Goal: Task Accomplishment & Management: Use online tool/utility

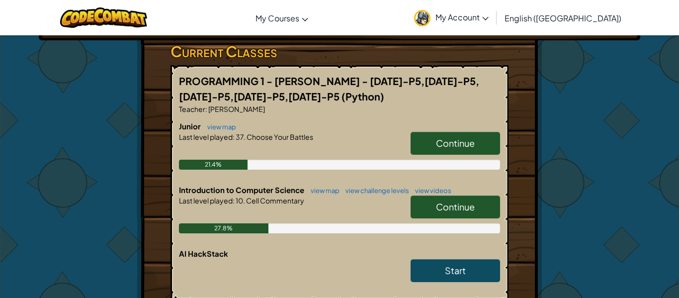
scroll to position [164, 0]
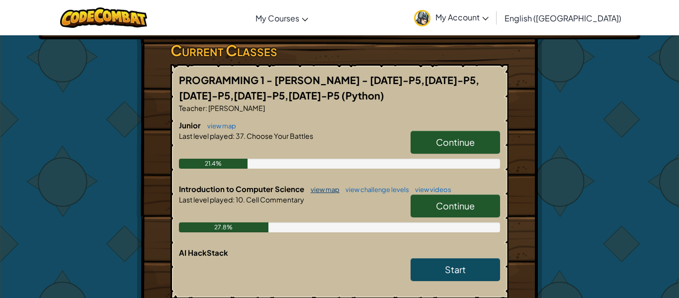
click at [319, 186] on link "view map" at bounding box center [323, 189] width 34 height 8
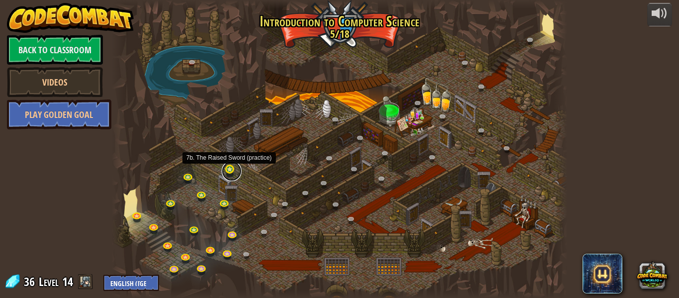
click at [234, 171] on link at bounding box center [232, 171] width 20 height 20
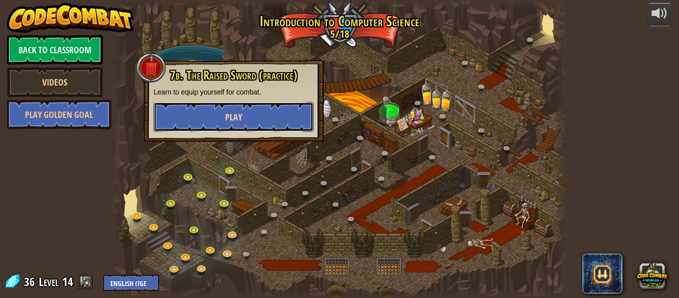
click at [256, 117] on button "Play" at bounding box center [234, 117] width 160 height 30
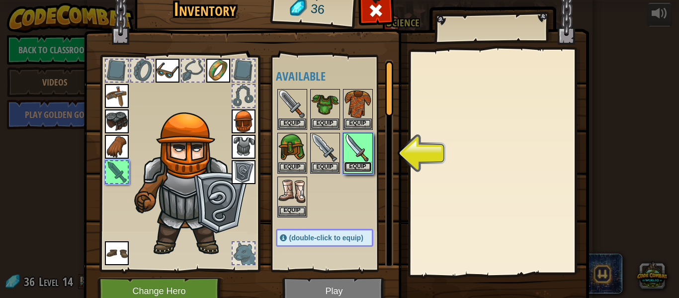
click at [362, 164] on button "Equip" at bounding box center [358, 167] width 28 height 10
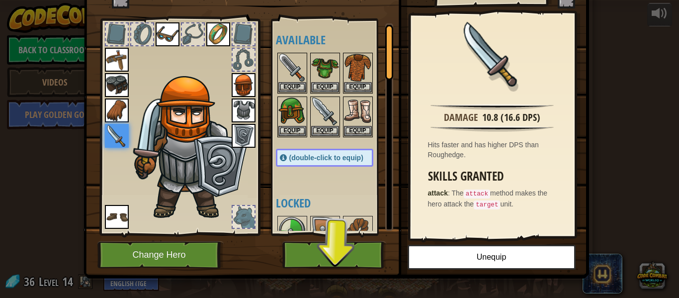
scroll to position [37, 0]
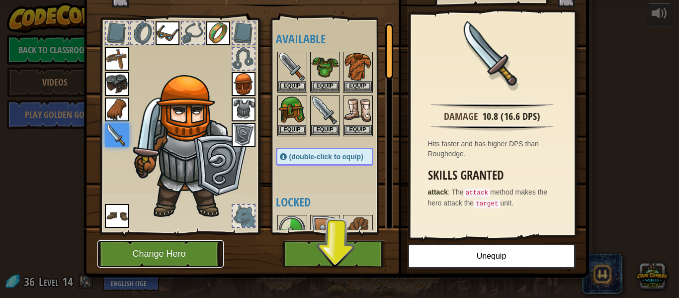
click at [173, 243] on button "Change Hero" at bounding box center [160, 253] width 126 height 27
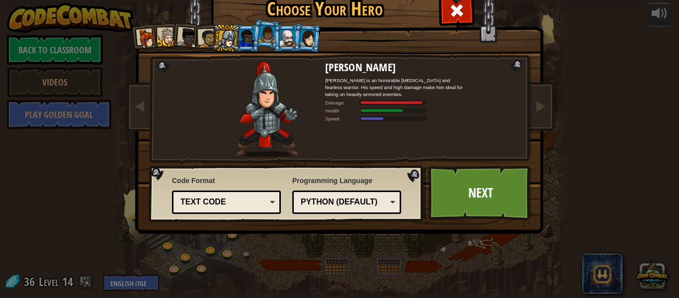
drag, startPoint x: 301, startPoint y: 95, endPoint x: 269, endPoint y: 105, distance: 33.5
click at [269, 105] on div at bounding box center [267, 109] width 116 height 96
click at [250, 43] on div at bounding box center [246, 38] width 15 height 16
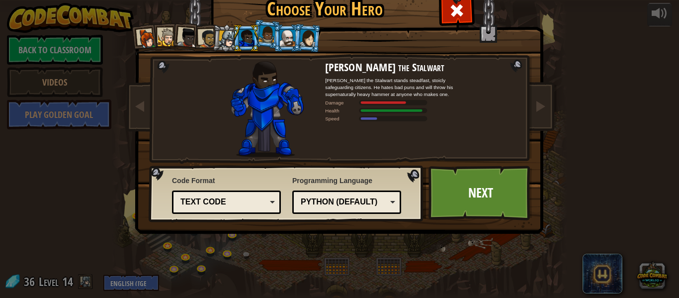
click at [267, 40] on div at bounding box center [266, 33] width 17 height 17
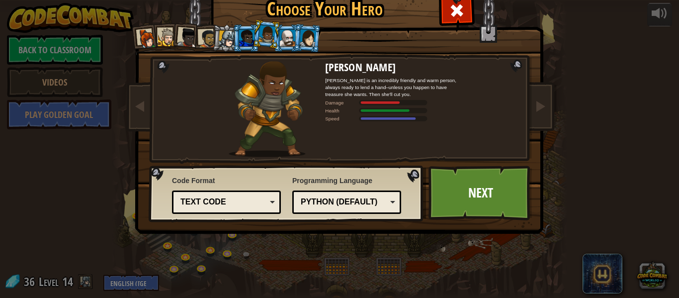
click at [288, 44] on div at bounding box center [287, 38] width 15 height 16
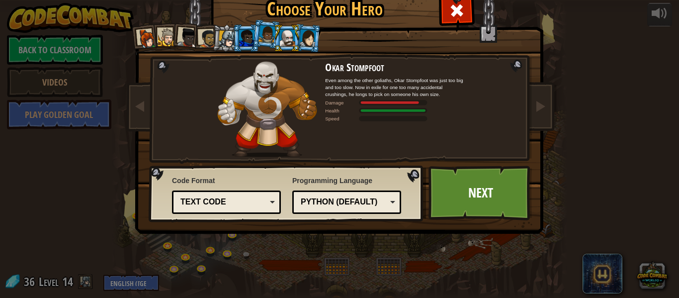
click at [309, 41] on div at bounding box center [307, 37] width 16 height 17
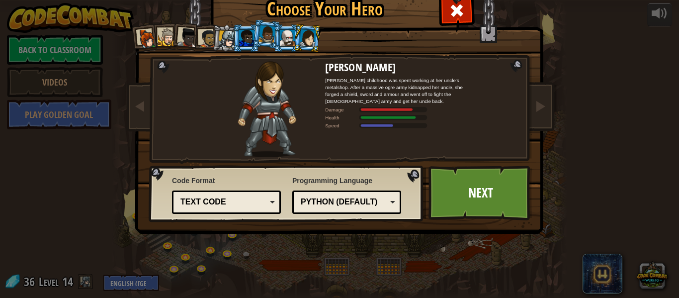
click at [247, 40] on div at bounding box center [246, 38] width 15 height 16
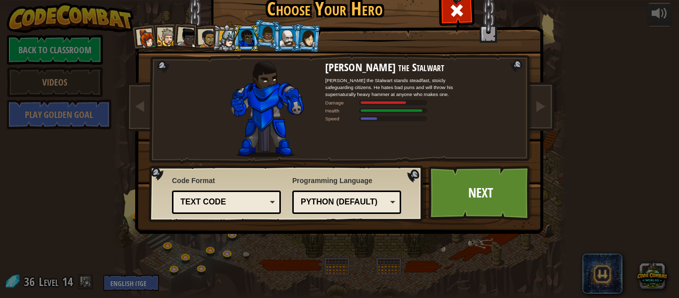
click at [167, 39] on div at bounding box center [167, 37] width 18 height 18
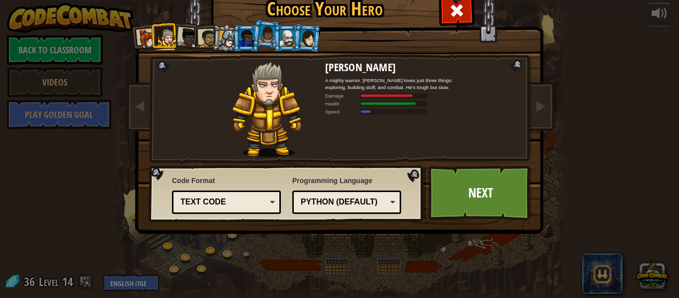
click at [204, 39] on div at bounding box center [207, 38] width 18 height 18
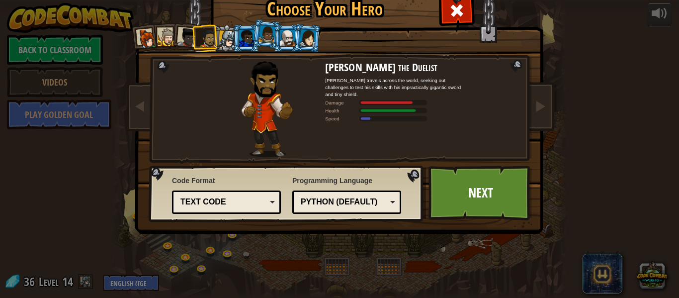
click at [183, 39] on div at bounding box center [187, 38] width 20 height 20
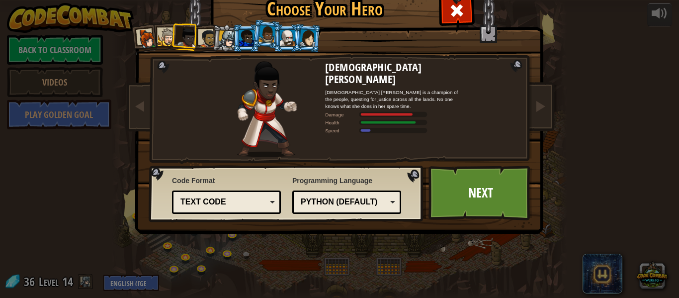
click at [196, 39] on div at bounding box center [187, 38] width 20 height 20
click at [201, 39] on div at bounding box center [207, 38] width 18 height 18
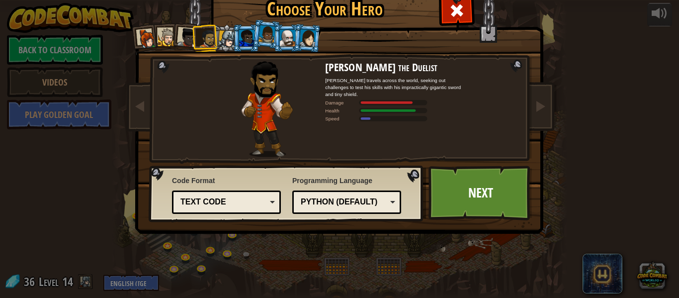
click at [159, 37] on div at bounding box center [167, 37] width 18 height 18
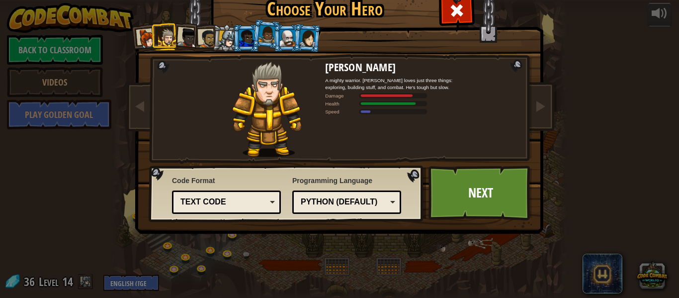
click at [149, 38] on div at bounding box center [147, 39] width 20 height 20
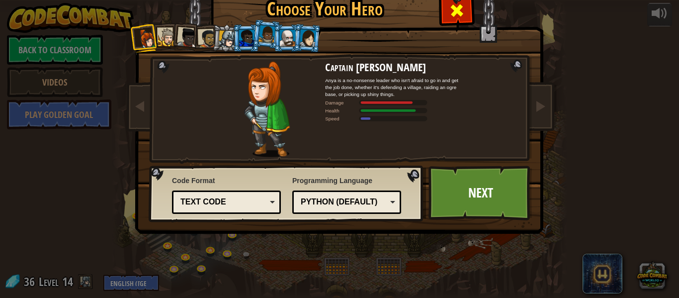
click at [450, 14] on span at bounding box center [457, 10] width 16 height 16
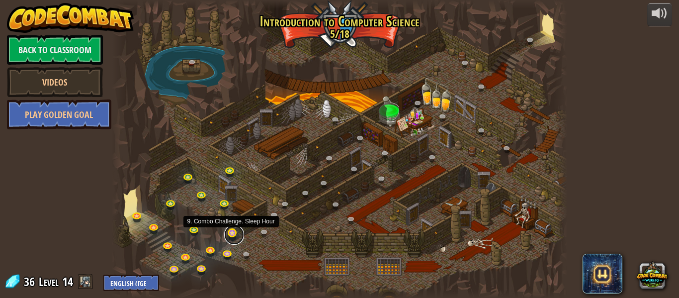
click at [231, 236] on link at bounding box center [234, 235] width 20 height 20
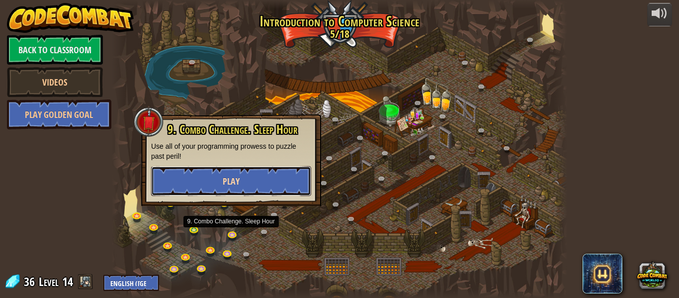
click at [259, 182] on button "Play" at bounding box center [231, 181] width 160 height 30
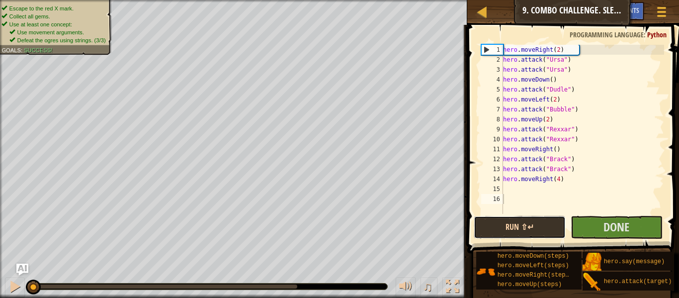
click at [531, 218] on button "Run ⇧↵" at bounding box center [520, 227] width 92 height 23
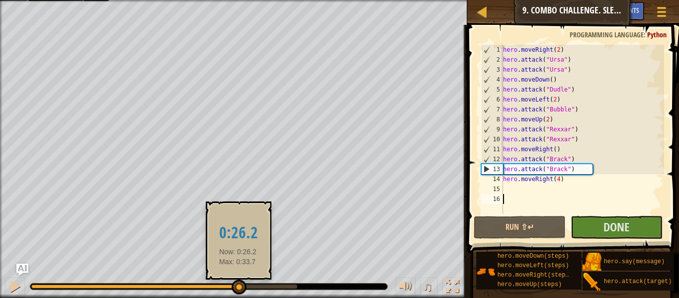
drag, startPoint x: 155, startPoint y: 284, endPoint x: 238, endPoint y: 286, distance: 83.5
click at [238, 286] on div at bounding box center [164, 286] width 266 height 4
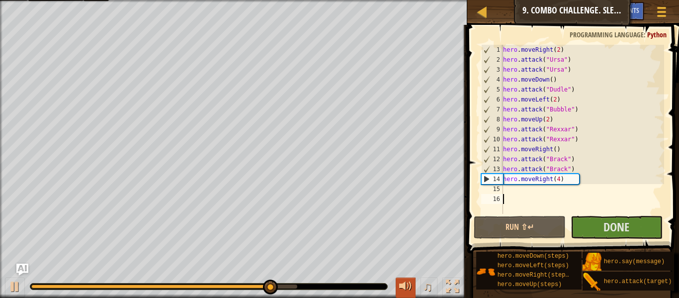
click at [405, 284] on div at bounding box center [405, 286] width 13 height 13
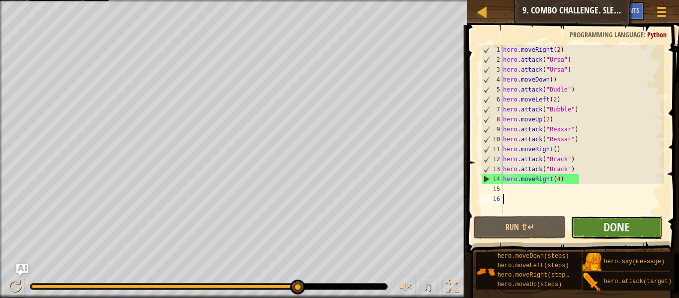
click at [590, 224] on button "Done" at bounding box center [617, 227] width 92 height 23
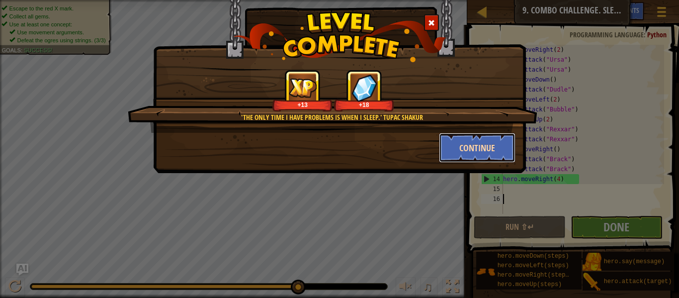
click at [464, 149] on button "Continue" at bounding box center [477, 148] width 77 height 30
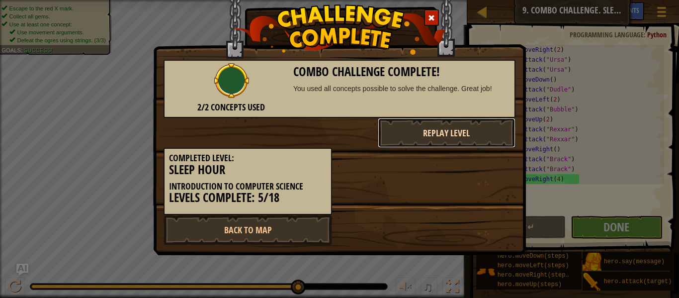
click at [405, 142] on button "Replay Level" at bounding box center [447, 133] width 138 height 30
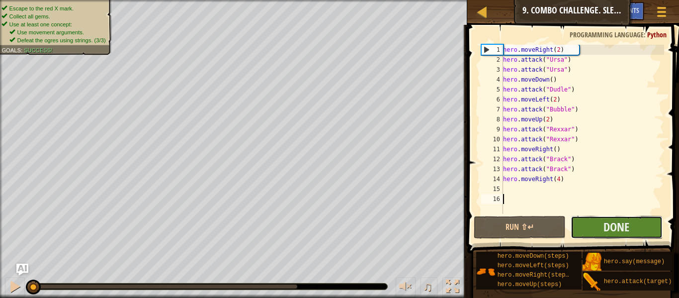
click at [638, 222] on button "Done" at bounding box center [617, 227] width 92 height 23
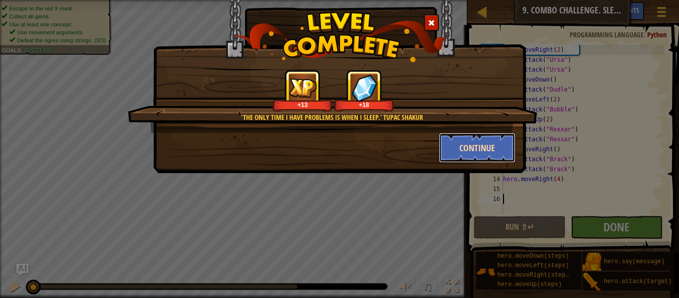
click at [459, 143] on button "Continue" at bounding box center [477, 148] width 77 height 30
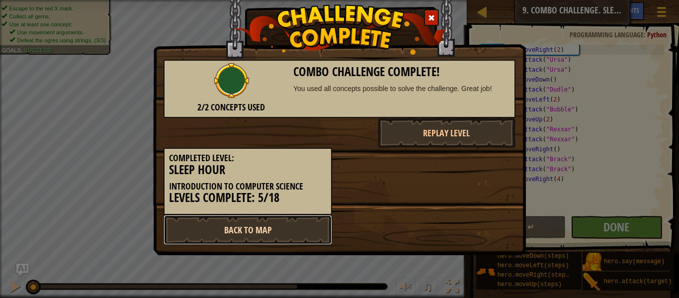
click at [226, 227] on link "Back to Map" at bounding box center [247, 230] width 168 height 30
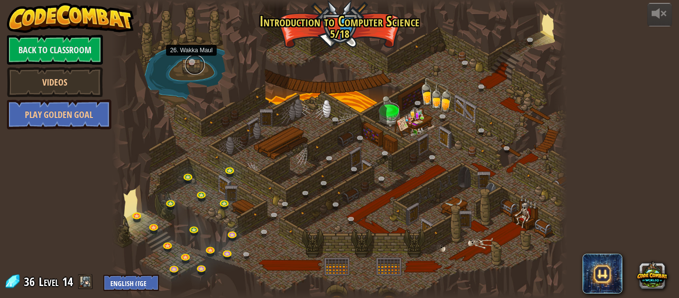
click at [189, 60] on link at bounding box center [195, 65] width 20 height 20
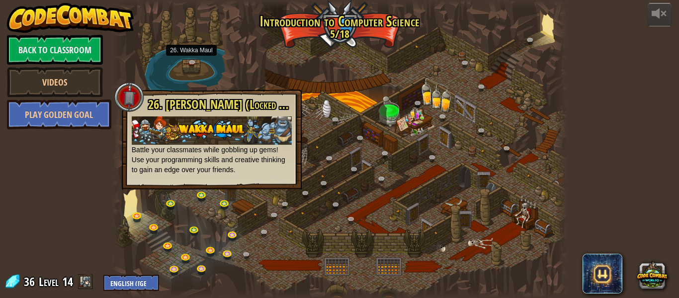
click at [237, 82] on div at bounding box center [339, 149] width 455 height 298
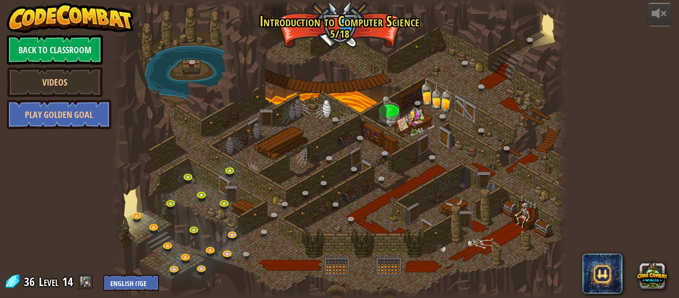
click at [345, 164] on div at bounding box center [339, 149] width 455 height 298
click at [351, 169] on link at bounding box center [357, 172] width 20 height 20
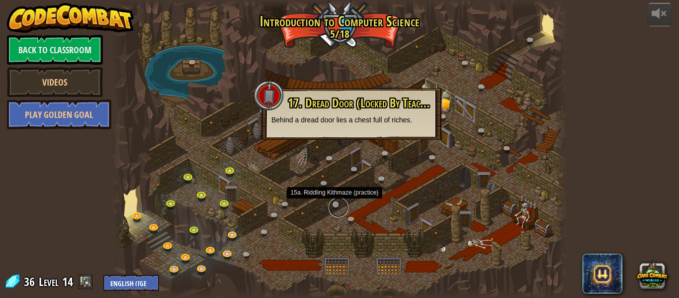
click at [337, 204] on link at bounding box center [338, 207] width 20 height 20
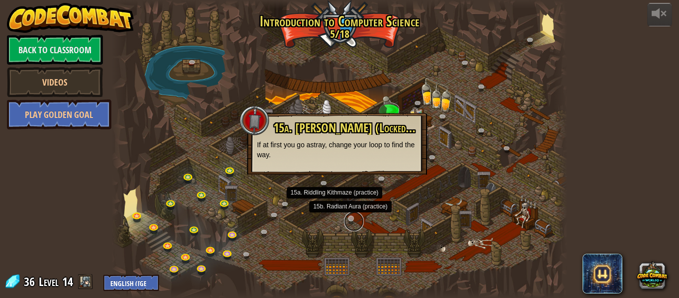
click at [345, 215] on link at bounding box center [354, 221] width 20 height 20
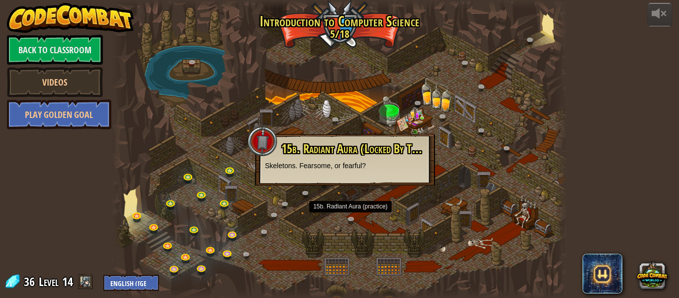
click at [492, 224] on div at bounding box center [339, 149] width 455 height 298
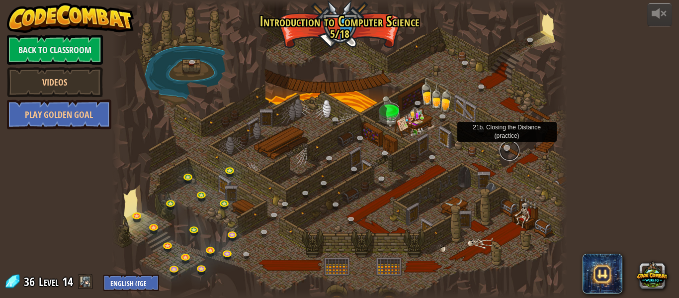
click at [509, 148] on link at bounding box center [509, 151] width 20 height 20
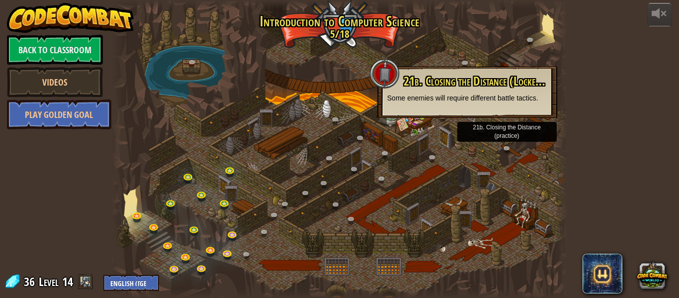
click at [473, 138] on div at bounding box center [339, 149] width 455 height 298
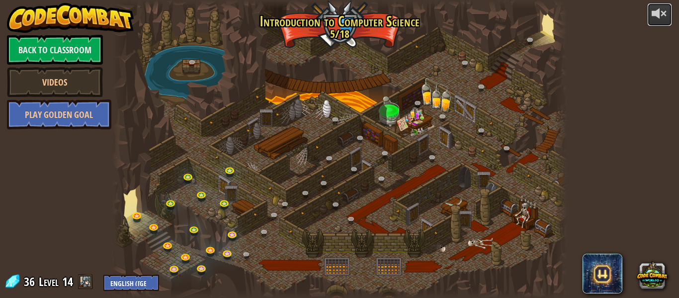
click at [659, 14] on div at bounding box center [660, 13] width 16 height 16
click at [656, 17] on div at bounding box center [660, 13] width 16 height 16
click at [83, 285] on span at bounding box center [85, 281] width 15 height 15
click at [97, 279] on link at bounding box center [96, 281] width 3 height 16
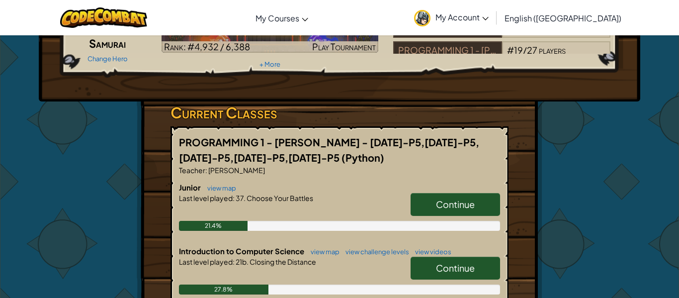
scroll to position [103, 0]
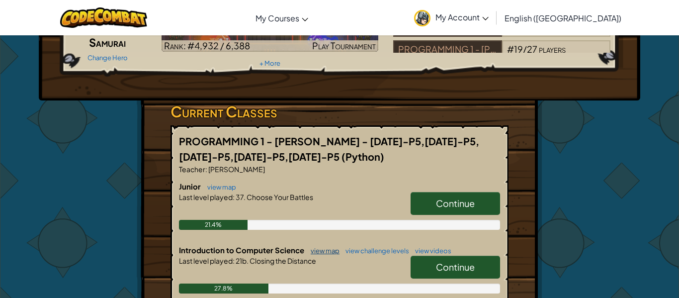
click at [323, 247] on link "view map" at bounding box center [323, 250] width 34 height 8
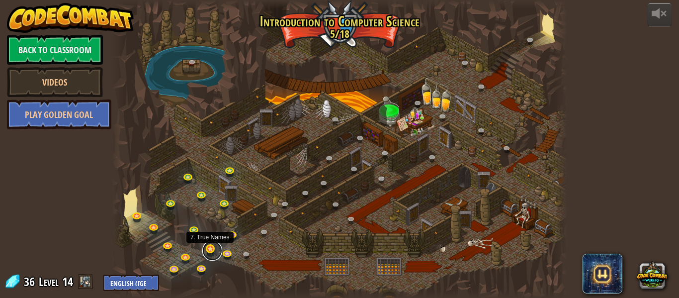
click at [211, 253] on link at bounding box center [212, 251] width 20 height 20
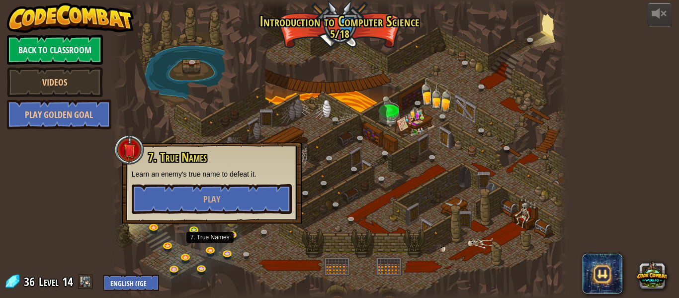
click at [158, 100] on div at bounding box center [339, 149] width 455 height 298
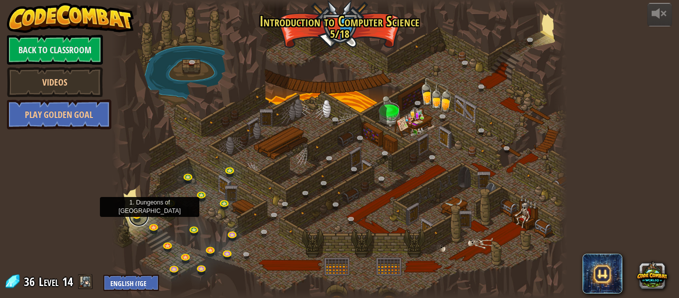
click at [139, 217] on link at bounding box center [139, 216] width 20 height 20
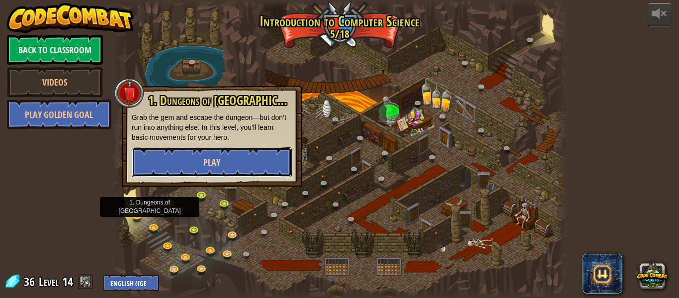
click at [196, 166] on button "Play" at bounding box center [212, 162] width 160 height 30
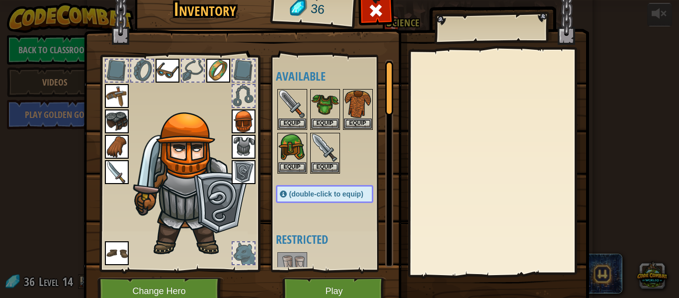
click at [232, 259] on div at bounding box center [244, 253] width 24 height 24
click at [246, 250] on div at bounding box center [244, 253] width 22 height 22
click at [237, 248] on div at bounding box center [244, 253] width 22 height 22
click at [132, 222] on img at bounding box center [191, 184] width 122 height 145
click at [124, 78] on div at bounding box center [117, 71] width 22 height 22
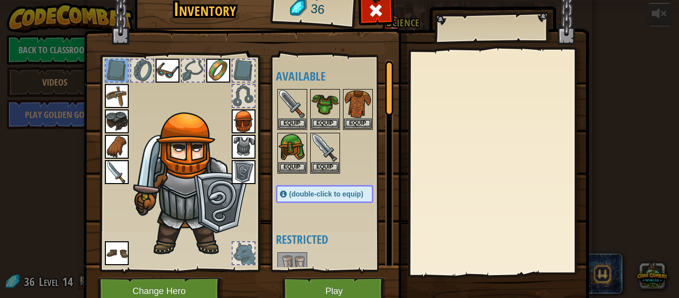
click at [141, 75] on div at bounding box center [142, 71] width 22 height 22
click at [250, 74] on div at bounding box center [244, 71] width 22 height 22
click at [193, 72] on div at bounding box center [193, 71] width 22 height 22
click at [249, 101] on div at bounding box center [244, 96] width 22 height 22
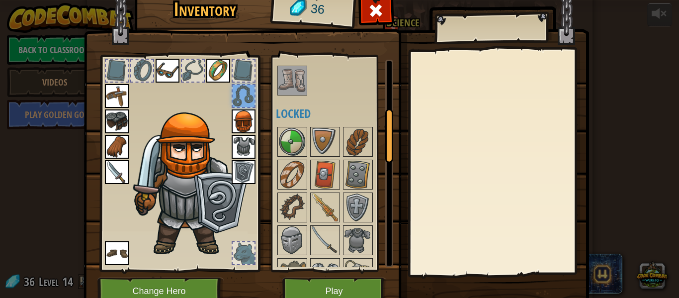
scroll to position [194, 0]
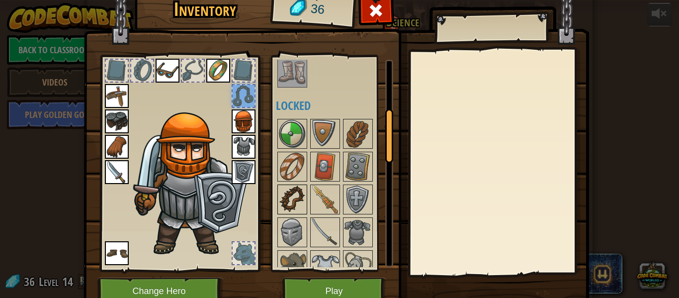
click at [292, 189] on img at bounding box center [292, 199] width 28 height 28
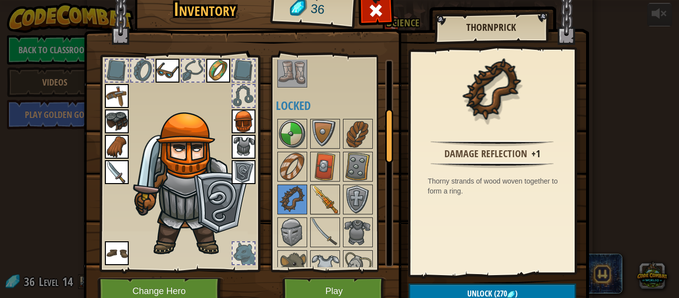
click at [329, 197] on img at bounding box center [325, 199] width 28 height 28
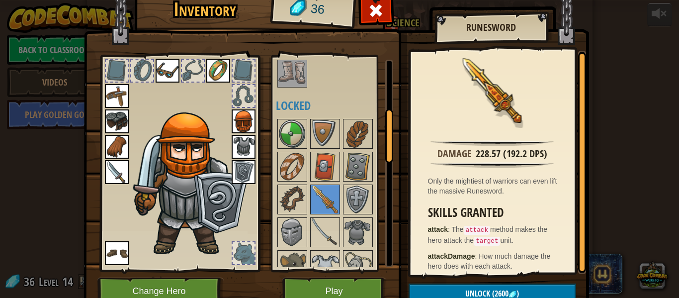
click at [367, 192] on img at bounding box center [358, 199] width 28 height 28
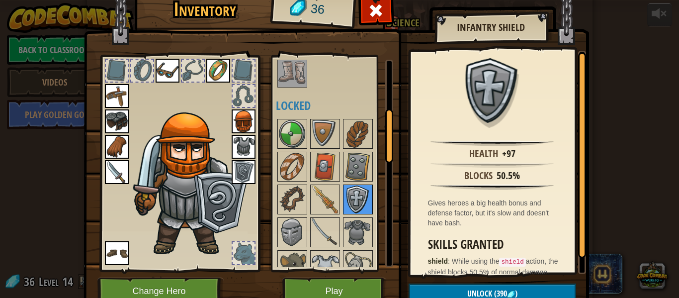
scroll to position [218, 0]
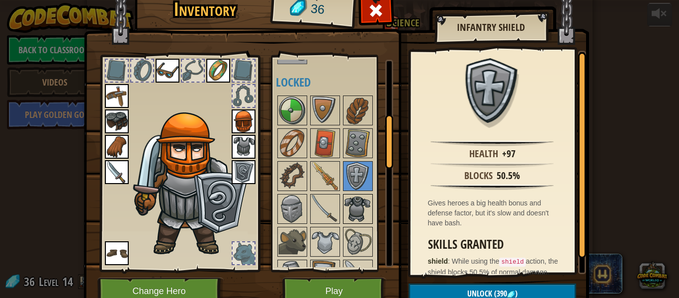
click at [351, 200] on img at bounding box center [358, 209] width 28 height 28
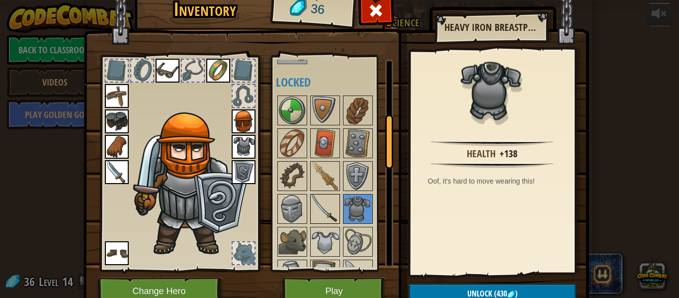
click at [324, 201] on img at bounding box center [325, 209] width 28 height 28
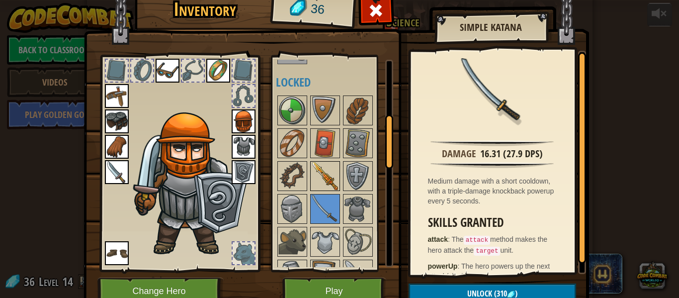
click at [321, 173] on img at bounding box center [325, 176] width 28 height 28
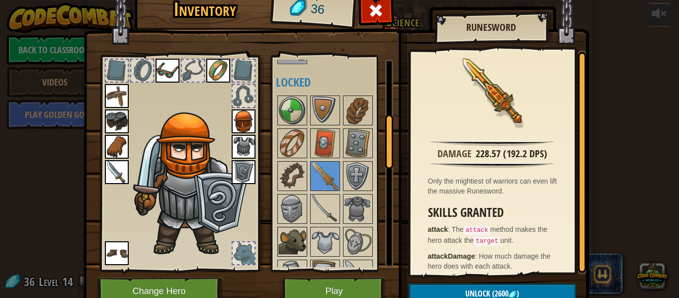
click at [305, 241] on img at bounding box center [292, 242] width 28 height 28
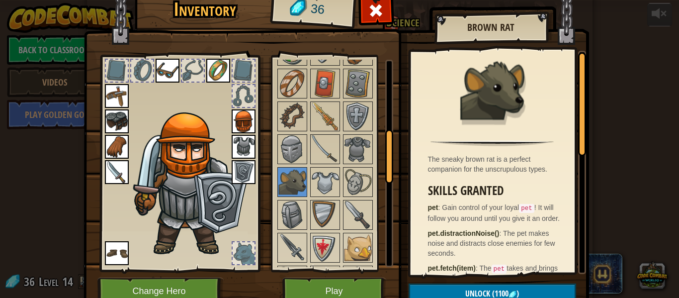
scroll to position [278, 0]
click at [357, 249] on img at bounding box center [358, 247] width 28 height 28
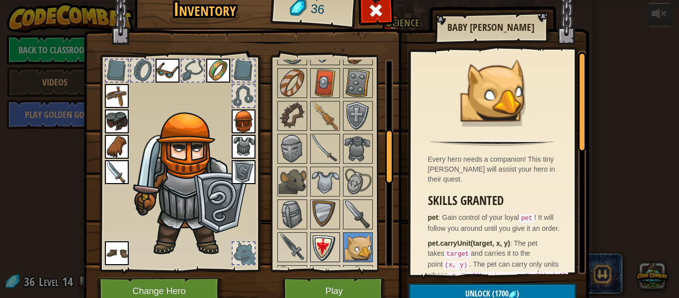
click at [318, 256] on img at bounding box center [325, 247] width 28 height 28
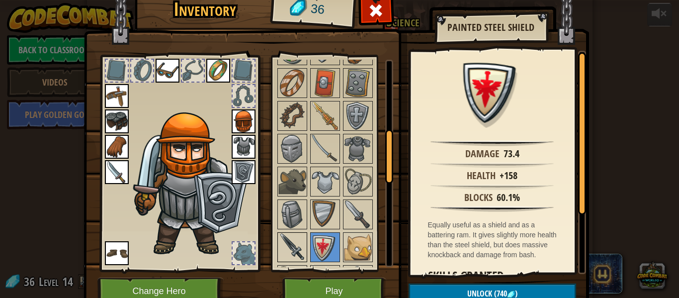
click at [301, 237] on img at bounding box center [292, 247] width 28 height 28
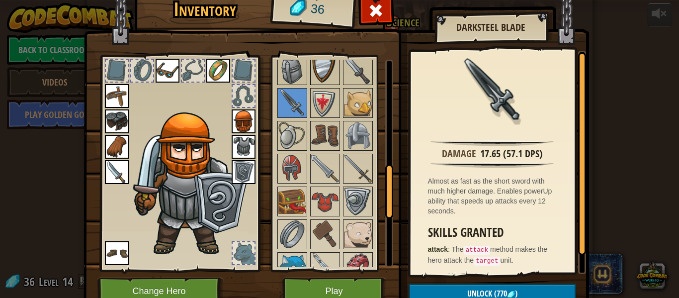
scroll to position [430, 0]
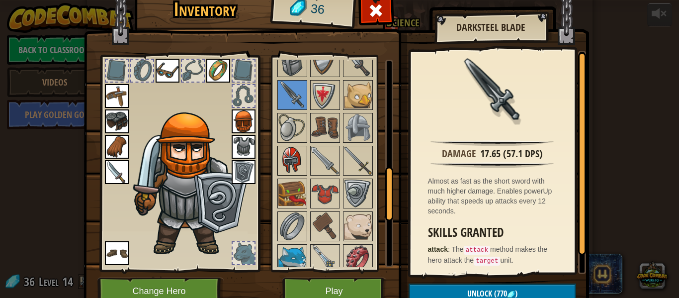
click at [302, 172] on img at bounding box center [292, 161] width 28 height 28
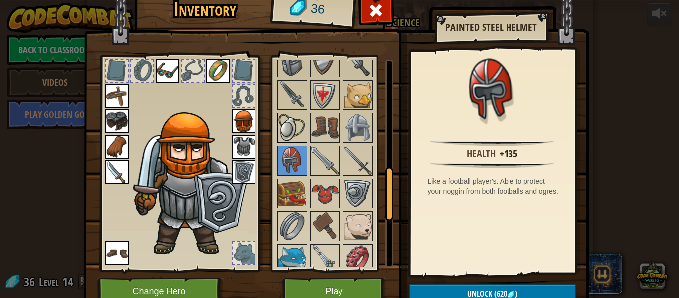
click at [285, 117] on img at bounding box center [292, 128] width 28 height 28
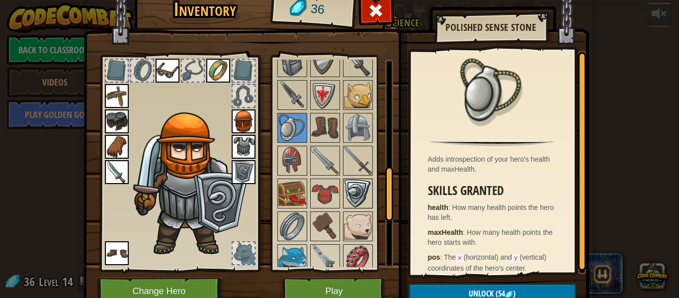
click at [351, 188] on img at bounding box center [358, 193] width 28 height 28
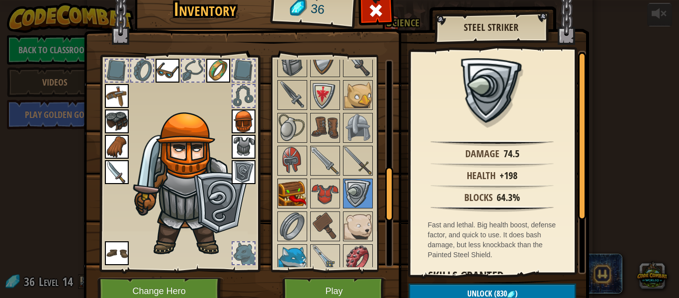
click at [287, 196] on img at bounding box center [292, 193] width 28 height 28
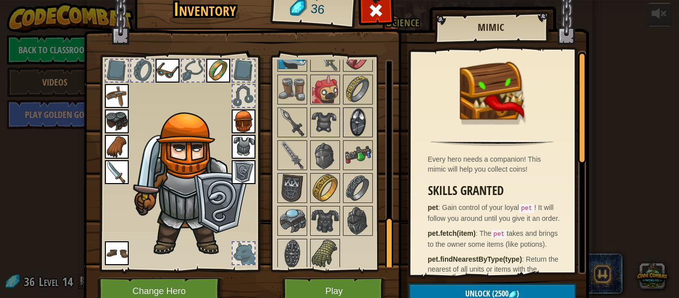
scroll to position [635, 0]
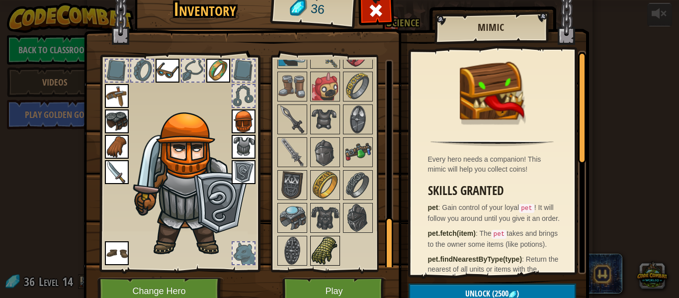
click at [321, 245] on img at bounding box center [325, 251] width 28 height 28
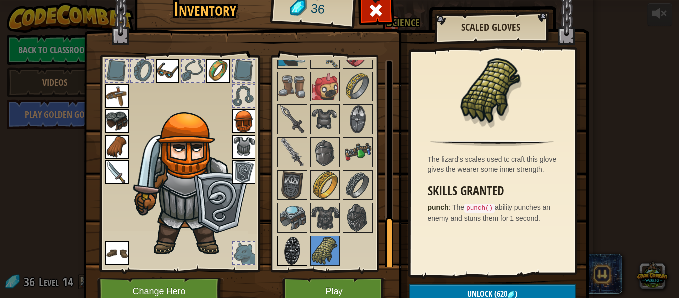
click at [303, 246] on img at bounding box center [292, 251] width 28 height 28
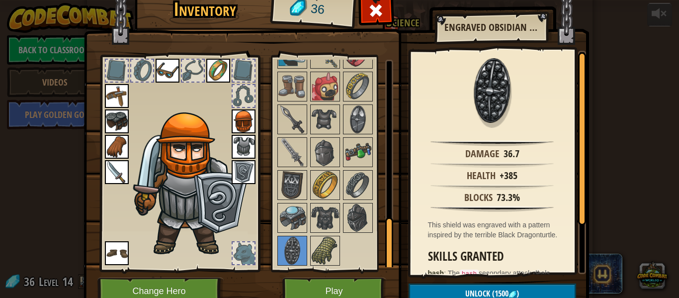
click at [107, 143] on img at bounding box center [117, 147] width 24 height 24
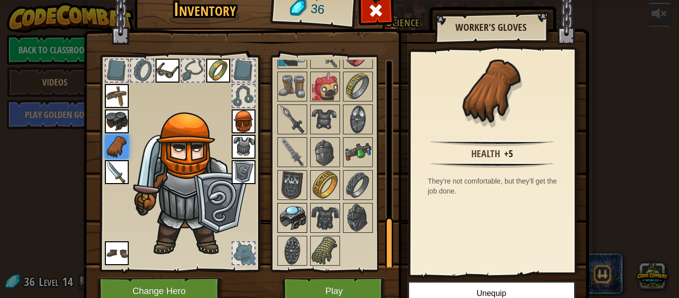
click at [301, 226] on img at bounding box center [292, 218] width 28 height 28
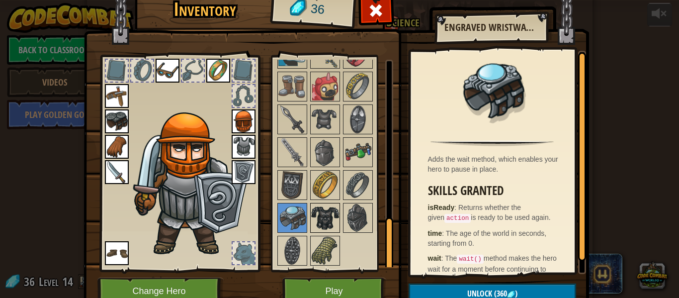
click at [328, 226] on img at bounding box center [325, 218] width 28 height 28
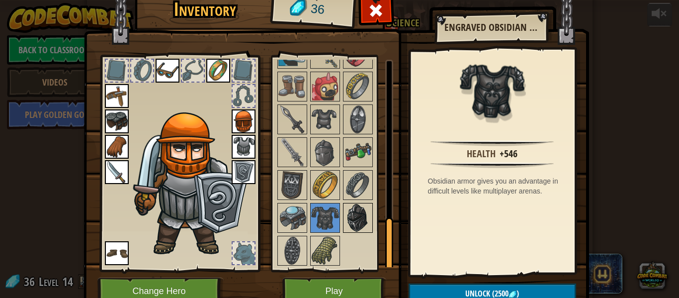
click at [351, 220] on img at bounding box center [358, 218] width 28 height 28
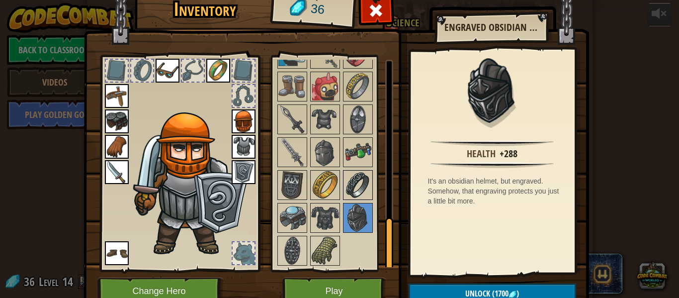
click at [358, 197] on img at bounding box center [358, 185] width 28 height 28
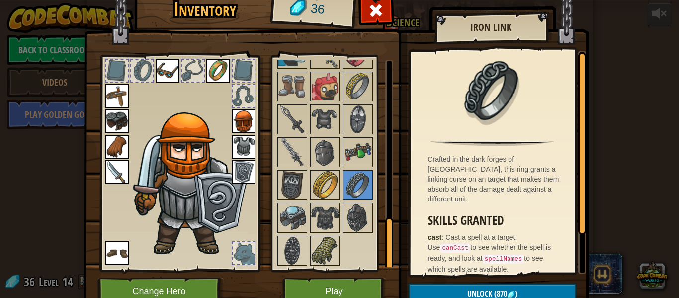
click at [356, 155] on img at bounding box center [358, 152] width 28 height 28
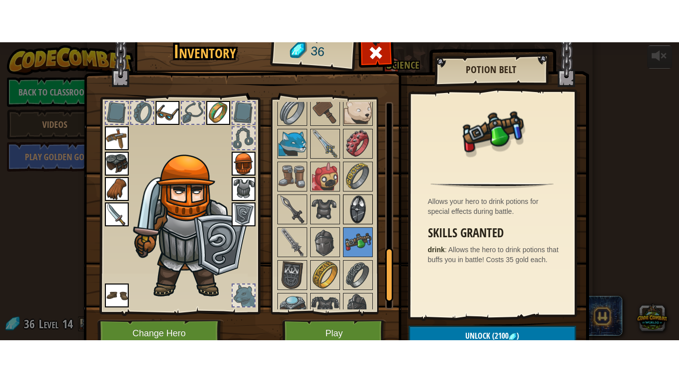
scroll to position [587, 0]
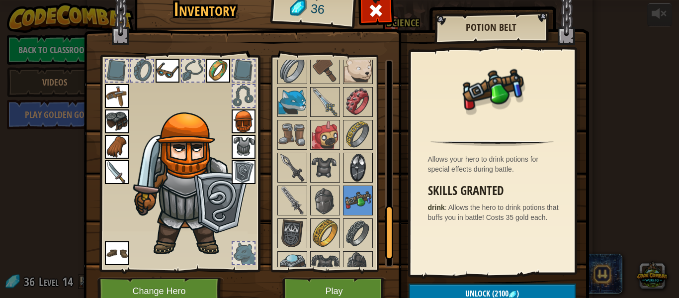
click at [354, 179] on img at bounding box center [358, 168] width 28 height 28
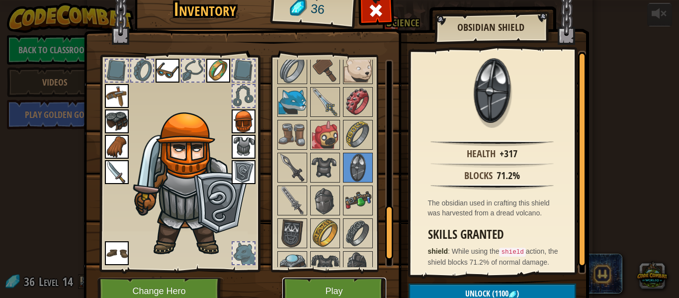
click at [316, 290] on button "Play" at bounding box center [334, 290] width 104 height 27
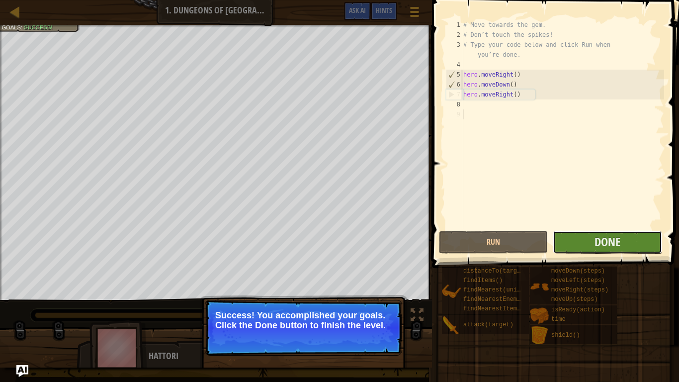
click at [604, 232] on button "Done" at bounding box center [607, 242] width 109 height 23
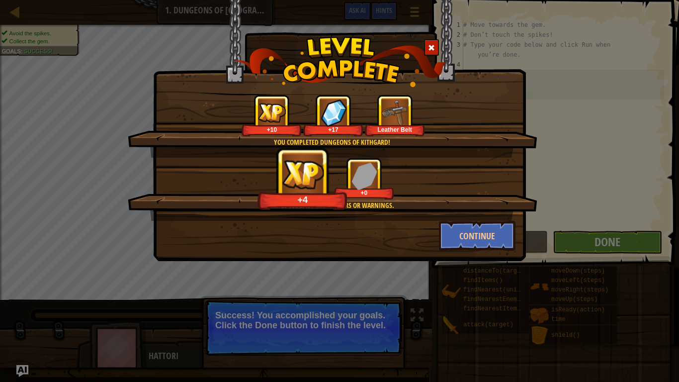
click at [401, 113] on img at bounding box center [394, 112] width 27 height 27
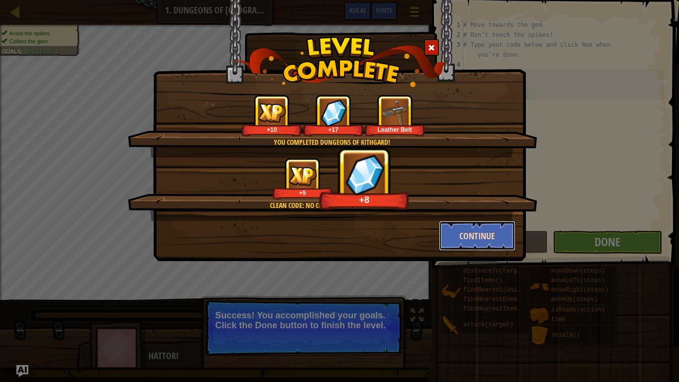
click at [483, 234] on button "Continue" at bounding box center [477, 236] width 77 height 30
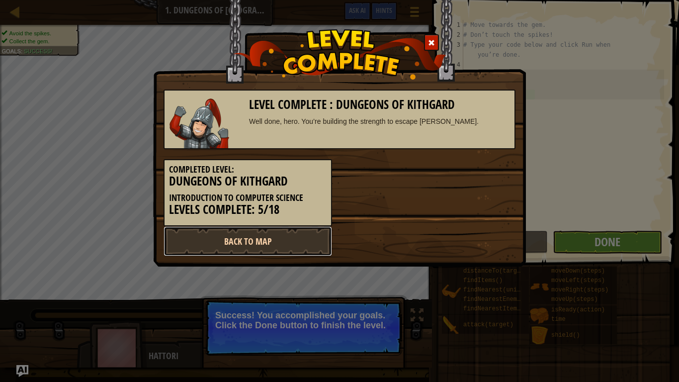
click at [229, 240] on link "Back to Map" at bounding box center [247, 241] width 168 height 30
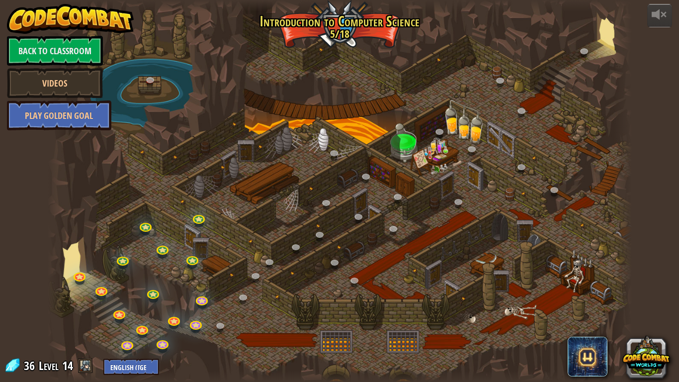
click at [86, 297] on span at bounding box center [85, 365] width 15 height 15
click at [101, 297] on div at bounding box center [340, 191] width 584 height 382
click at [104, 296] on link at bounding box center [102, 290] width 20 height 20
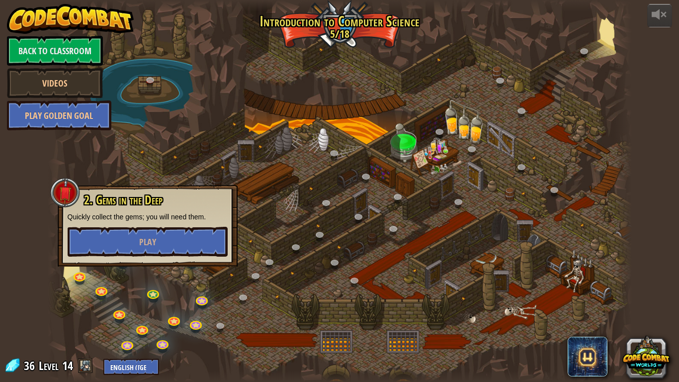
click at [110, 262] on div "2. Gems in the Deep Quickly collect the gems; you will need them. Play" at bounding box center [148, 226] width 180 height 82
click at [108, 255] on button "Play" at bounding box center [148, 242] width 160 height 30
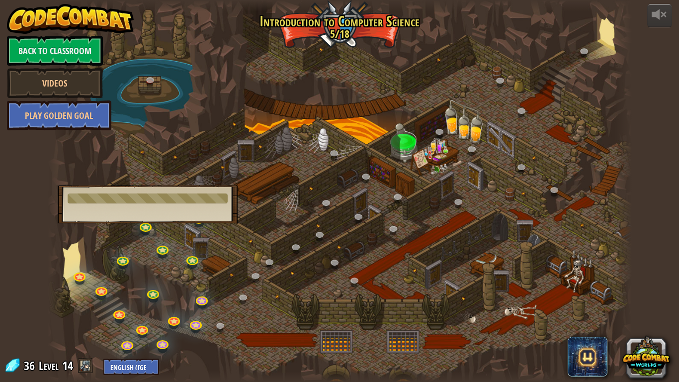
click at [163, 273] on div at bounding box center [340, 191] width 584 height 382
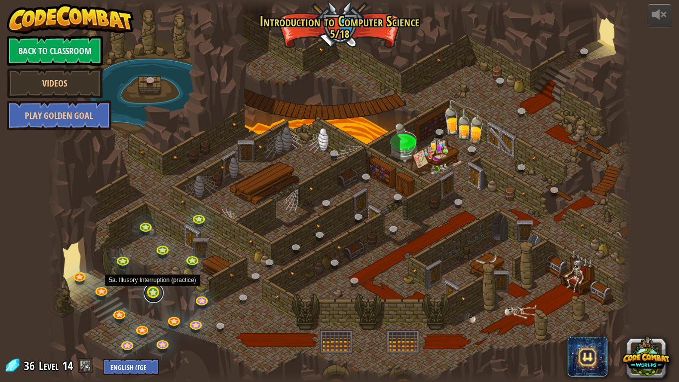
click at [148, 288] on link at bounding box center [154, 293] width 20 height 20
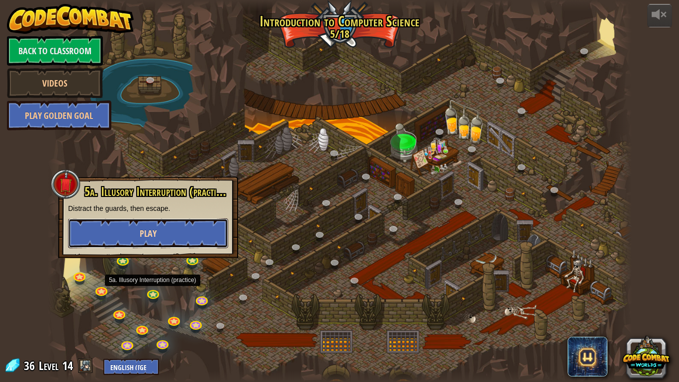
click at [133, 231] on button "Play" at bounding box center [148, 233] width 160 height 30
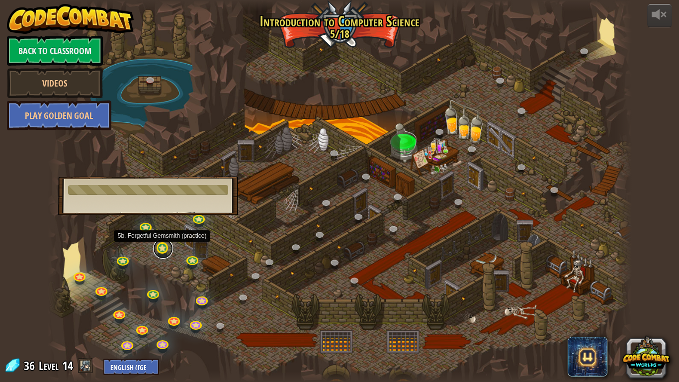
click at [155, 251] on link at bounding box center [163, 249] width 20 height 20
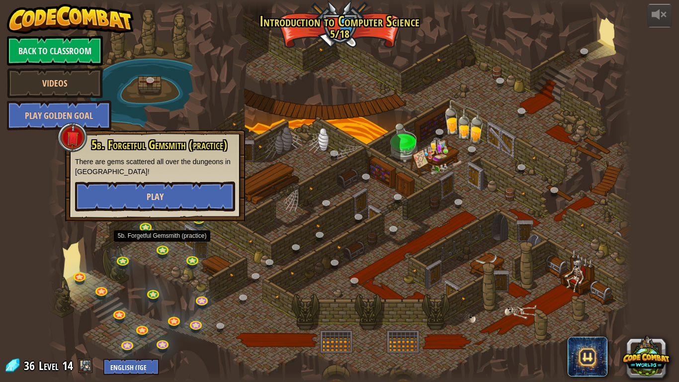
click at [122, 0] on body "powered by Back to Classroom Videos Play Golden Goal 25. [PERSON_NAME] (Locked …" at bounding box center [339, 0] width 679 height 0
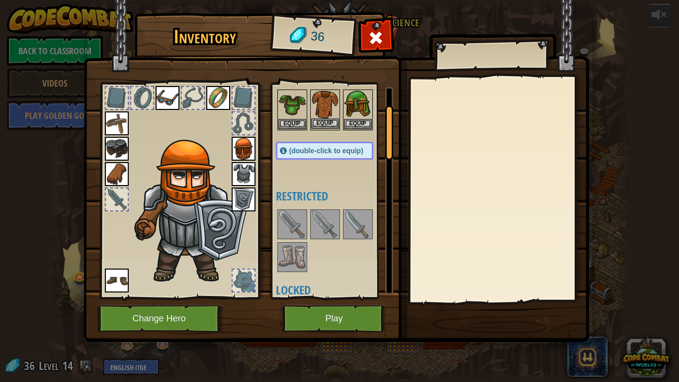
scroll to position [11, 0]
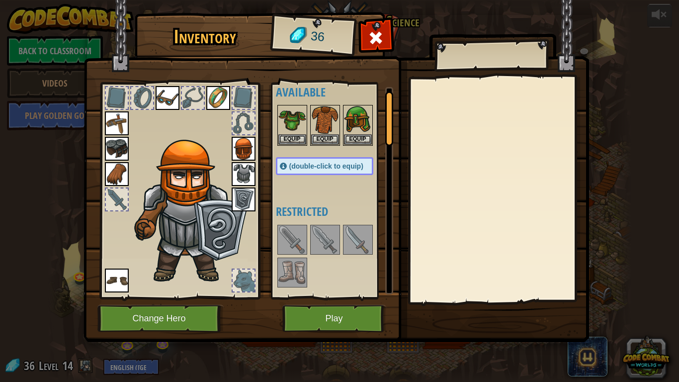
click at [97, 107] on div at bounding box center [179, 188] width 164 height 224
click at [106, 112] on img at bounding box center [117, 123] width 24 height 24
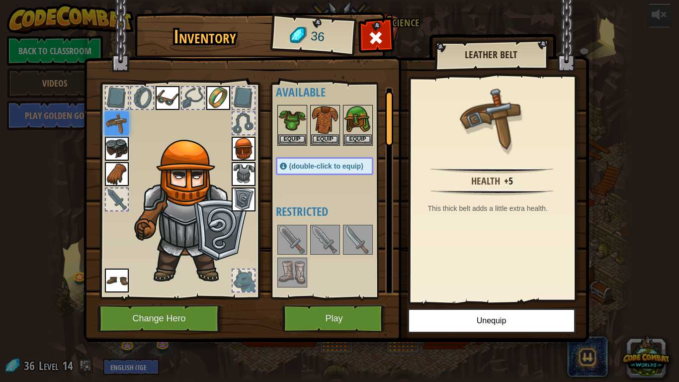
click at [318, 169] on span "(double-click to equip)" at bounding box center [326, 166] width 74 height 8
click at [321, 112] on img at bounding box center [325, 120] width 28 height 28
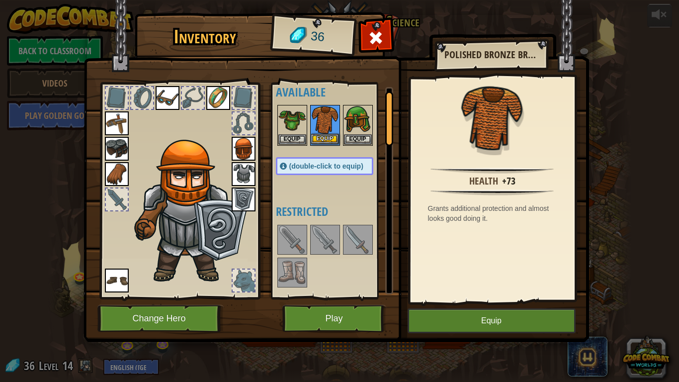
click at [321, 112] on img at bounding box center [325, 120] width 28 height 28
click at [344, 112] on img at bounding box center [358, 120] width 28 height 28
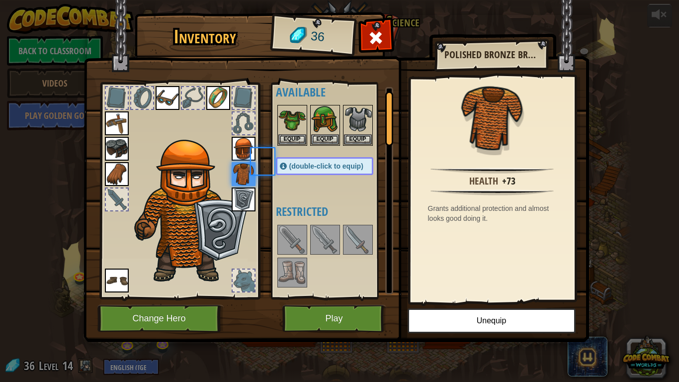
click at [321, 112] on img at bounding box center [325, 120] width 28 height 28
click at [321, 113] on img at bounding box center [325, 120] width 28 height 28
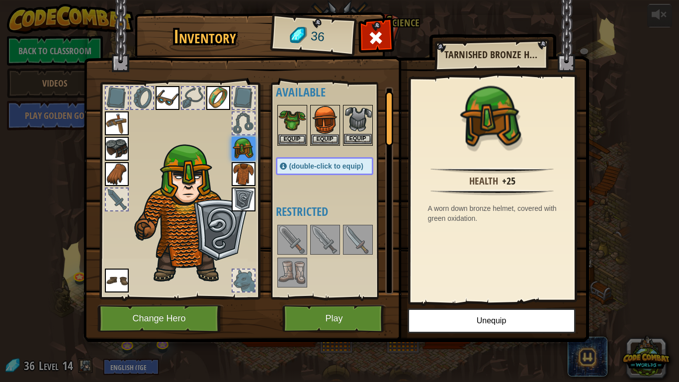
click at [356, 118] on img at bounding box center [358, 120] width 28 height 28
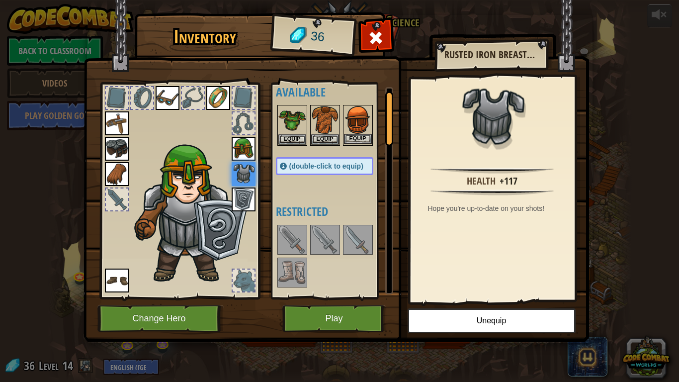
click at [350, 117] on img at bounding box center [358, 120] width 28 height 28
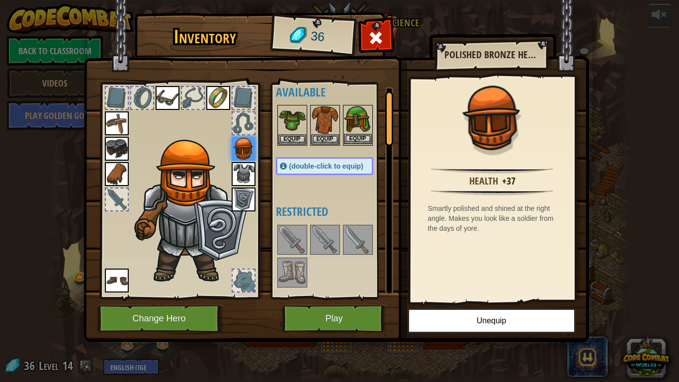
click at [353, 117] on img at bounding box center [358, 120] width 28 height 28
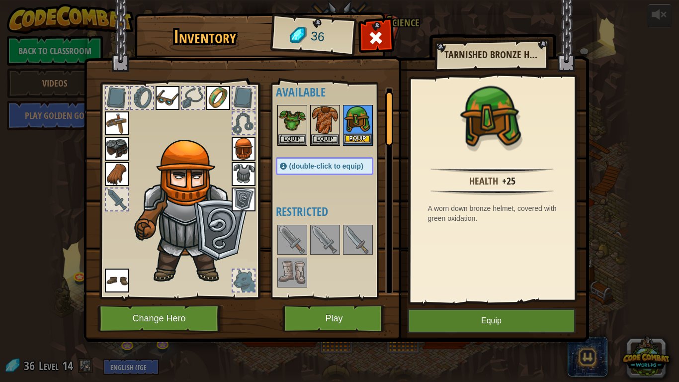
click at [353, 117] on img at bounding box center [358, 120] width 28 height 28
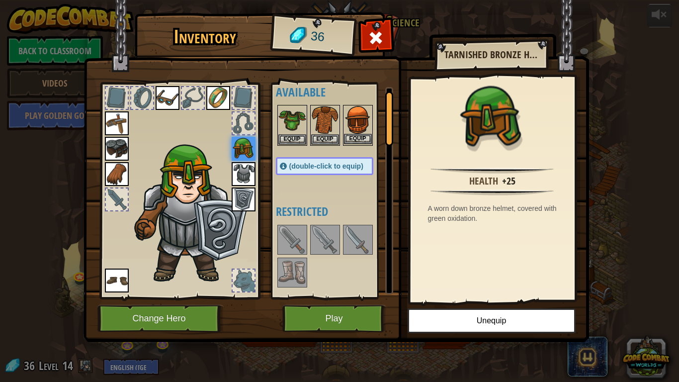
click at [369, 126] on img at bounding box center [358, 120] width 28 height 28
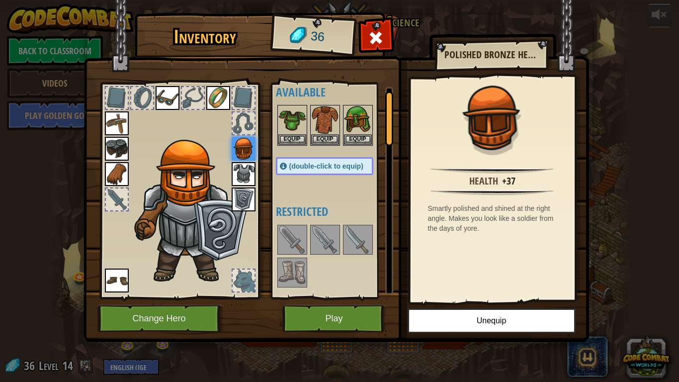
click at [119, 141] on img at bounding box center [117, 149] width 24 height 24
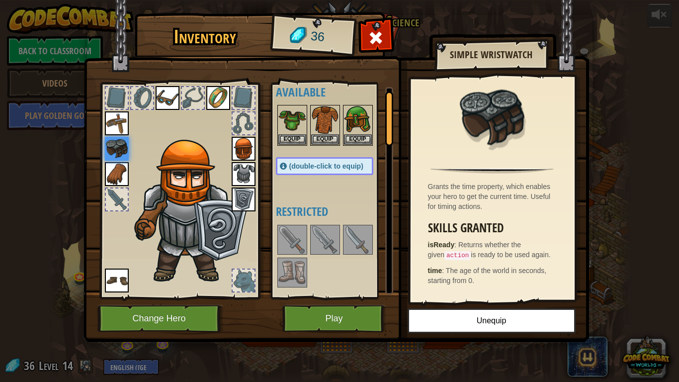
click at [246, 166] on img at bounding box center [244, 174] width 24 height 24
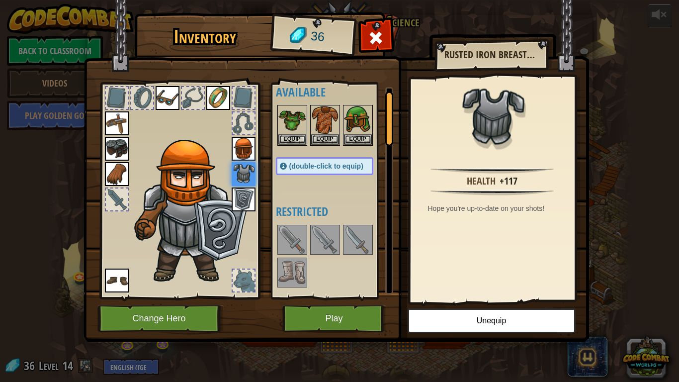
click at [238, 200] on img at bounding box center [244, 199] width 24 height 24
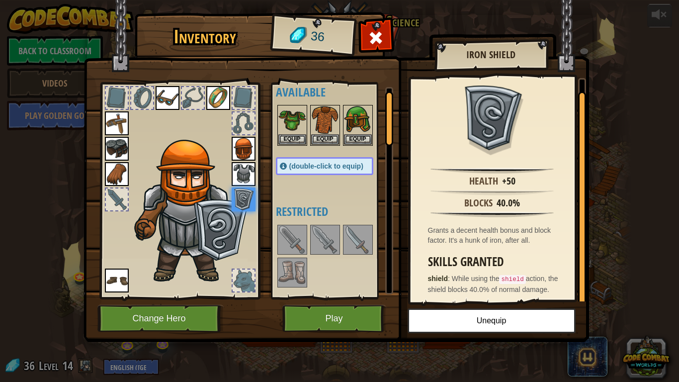
scroll to position [12, 0]
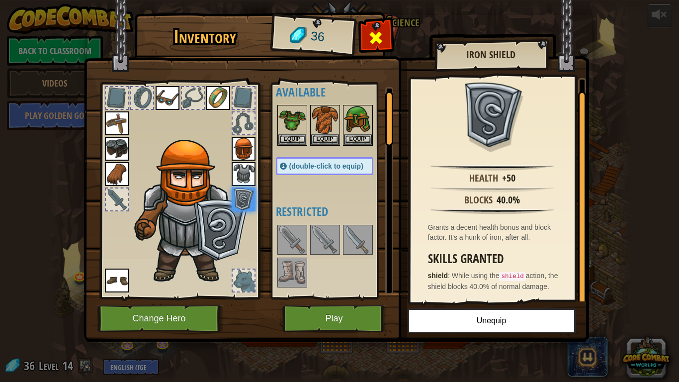
click at [366, 39] on div at bounding box center [375, 40] width 31 height 31
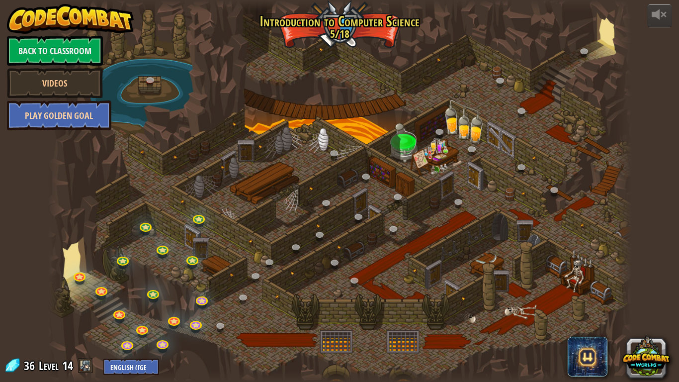
click at [100, 107] on link "Play Golden Goal" at bounding box center [59, 115] width 104 height 30
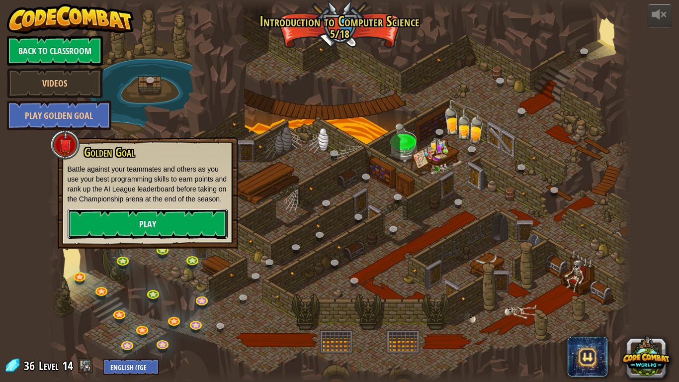
click at [77, 235] on link "Play" at bounding box center [148, 224] width 160 height 30
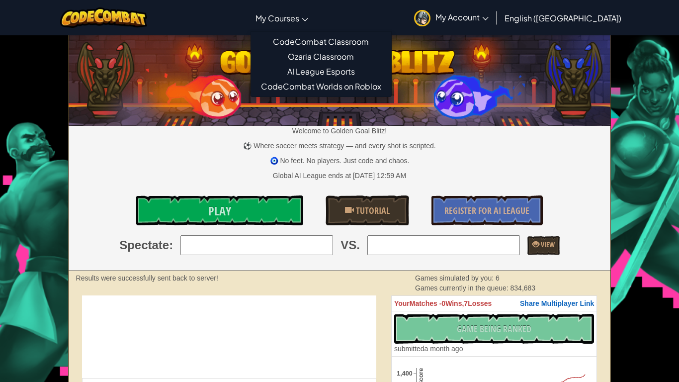
click at [299, 16] on span "My Courses" at bounding box center [277, 18] width 44 height 10
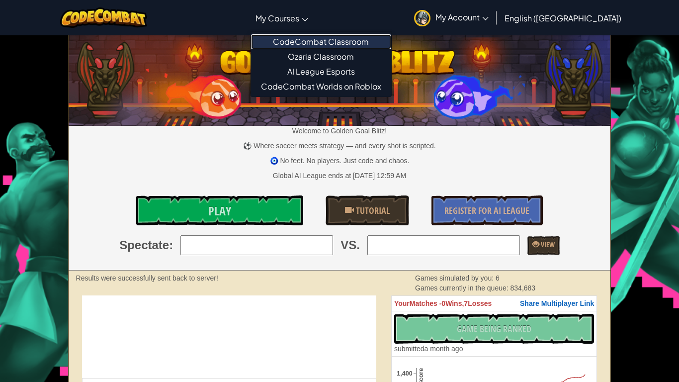
click at [320, 42] on link "CodeCombat Classroom" at bounding box center [321, 41] width 140 height 15
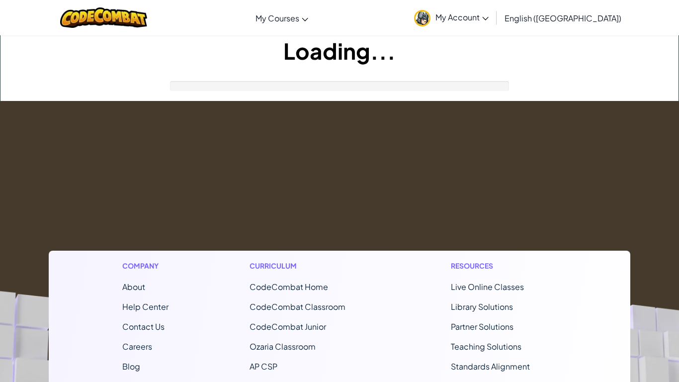
click at [320, 42] on h1 "Loading..." at bounding box center [339, 50] width 678 height 31
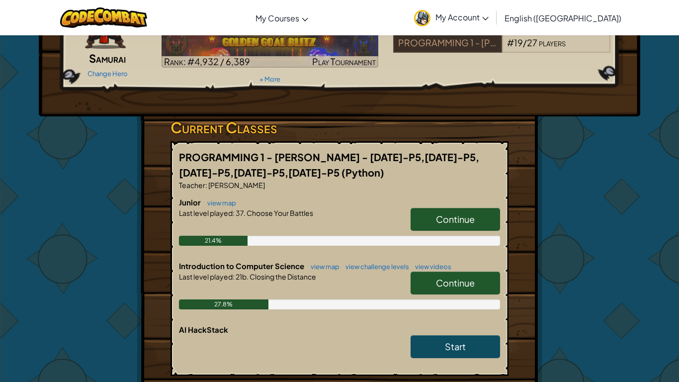
scroll to position [105, 0]
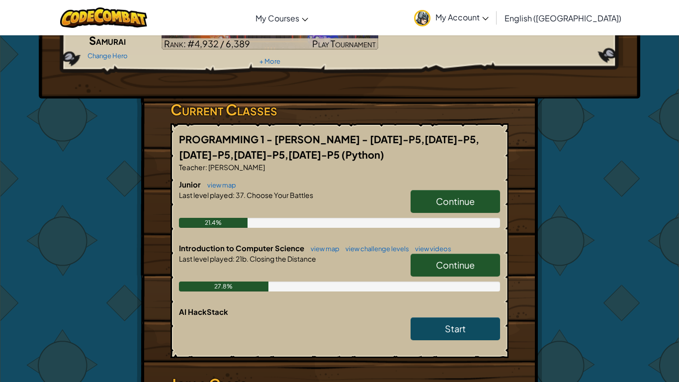
click at [313, 241] on div "Junior view map Continue Last level played : 37. Choose Your Battles 21.4%" at bounding box center [339, 211] width 321 height 64
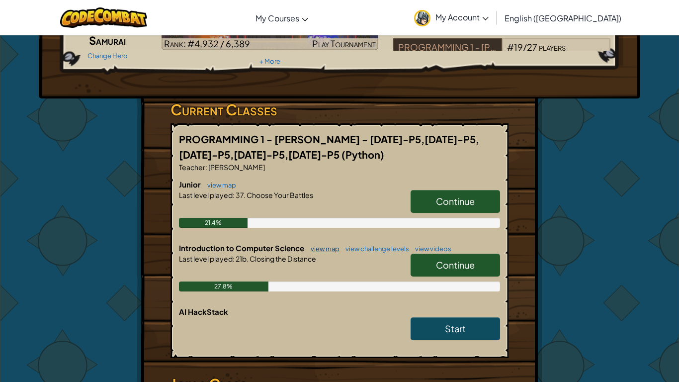
click at [317, 245] on link "view map" at bounding box center [323, 249] width 34 height 8
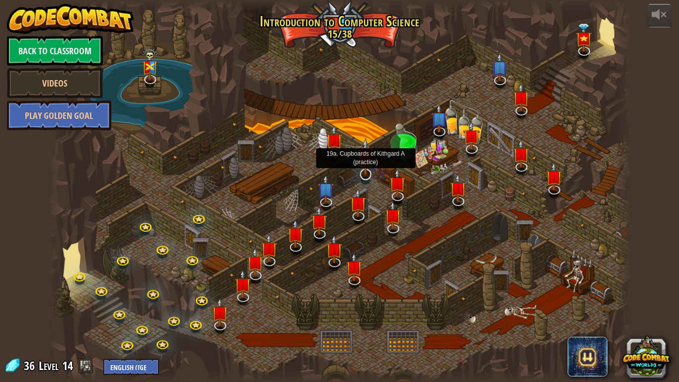
click at [365, 174] on img at bounding box center [365, 157] width 16 height 38
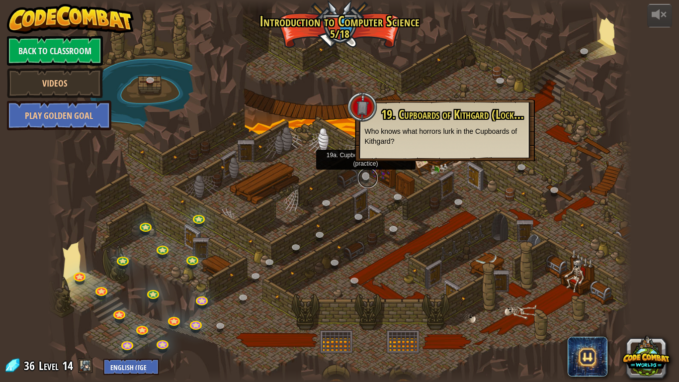
click at [365, 171] on link at bounding box center [368, 178] width 20 height 20
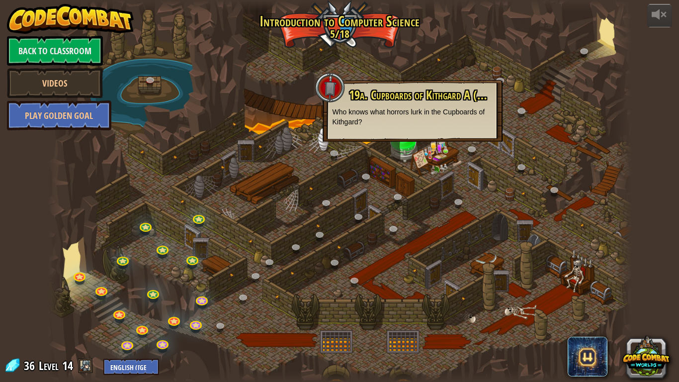
click at [642, 18] on div "powered by Back to Classroom Videos Play Golden Goal 25. [PERSON_NAME] (Locked …" at bounding box center [339, 191] width 679 height 382
click at [645, 18] on div "powered by Back to Classroom Videos Play Golden Goal 25. [PERSON_NAME] (Locked …" at bounding box center [339, 191] width 679 height 382
click at [647, 18] on button at bounding box center [659, 15] width 25 height 23
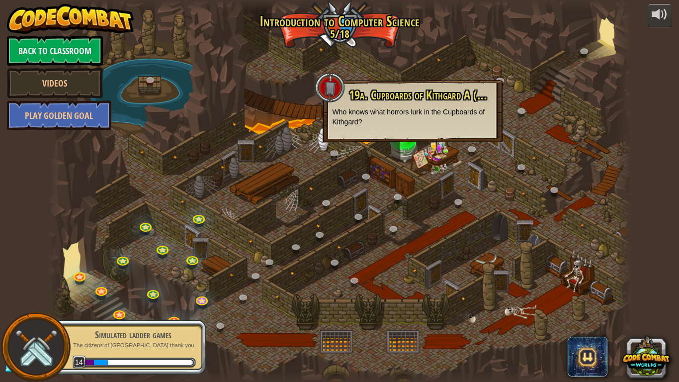
click at [153, 297] on p "The citizens of [GEOGRAPHIC_DATA] thank you." at bounding box center [133, 344] width 125 height 7
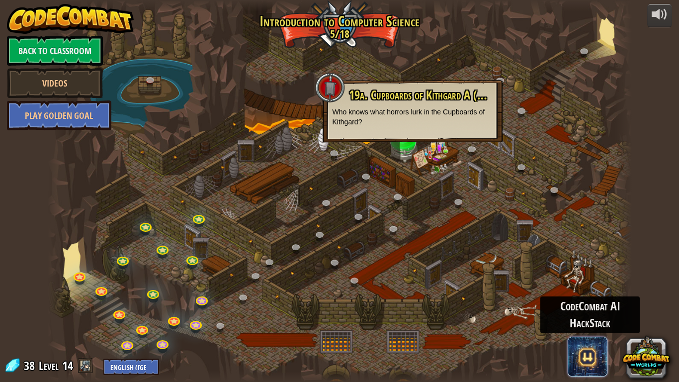
click at [583, 297] on span at bounding box center [588, 356] width 40 height 40
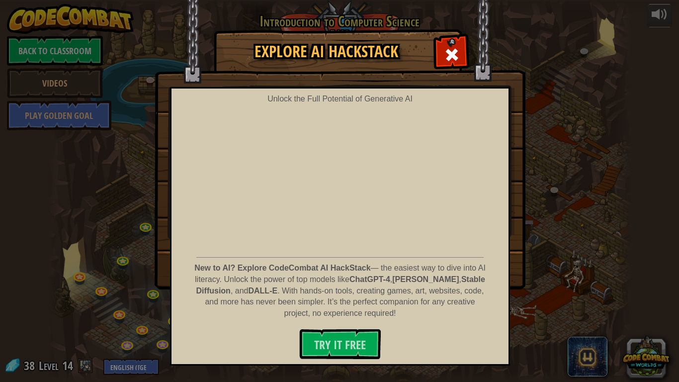
click at [529, 71] on div "Explore AI HackStack Unlock the Full Potential of Generative AI New to AI? Expl…" at bounding box center [339, 159] width 679 height 258
click at [453, 56] on span at bounding box center [452, 55] width 16 height 16
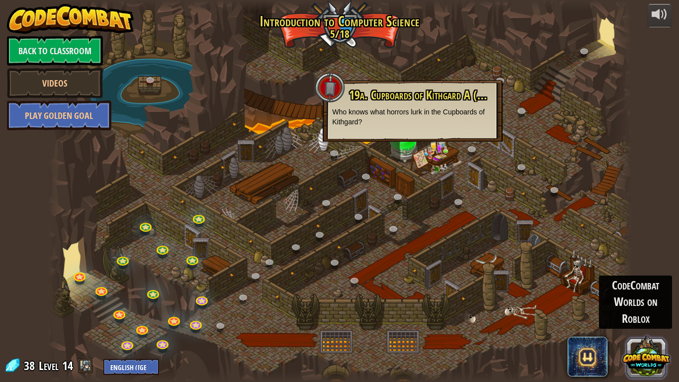
click at [633, 297] on button at bounding box center [646, 356] width 48 height 48
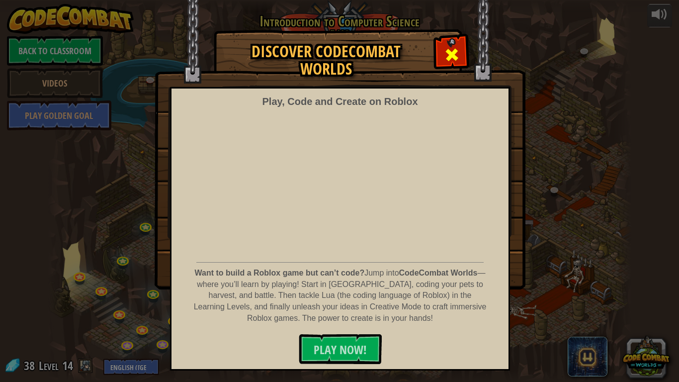
click at [457, 43] on div at bounding box center [451, 53] width 31 height 31
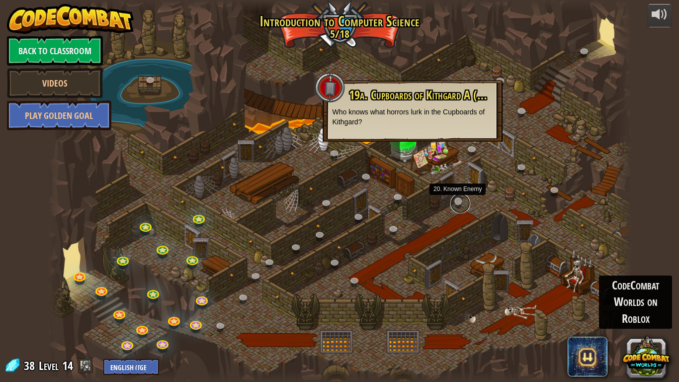
click at [455, 202] on link at bounding box center [460, 203] width 20 height 20
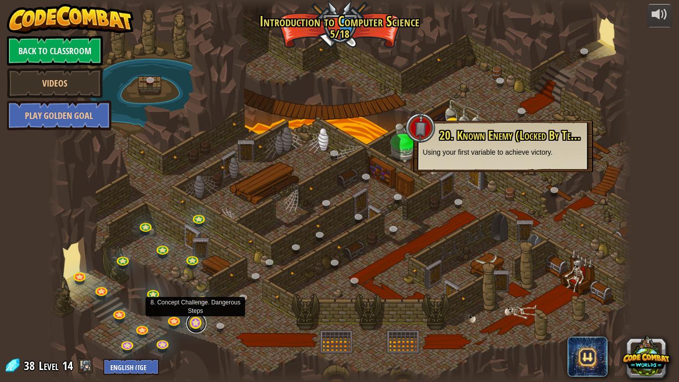
click at [193, 297] on div "25. [PERSON_NAME] (Locked By Teacher) Escape the Kithgard dungeons, and don't l…" at bounding box center [340, 191] width 584 height 382
click at [200, 297] on link at bounding box center [196, 323] width 20 height 20
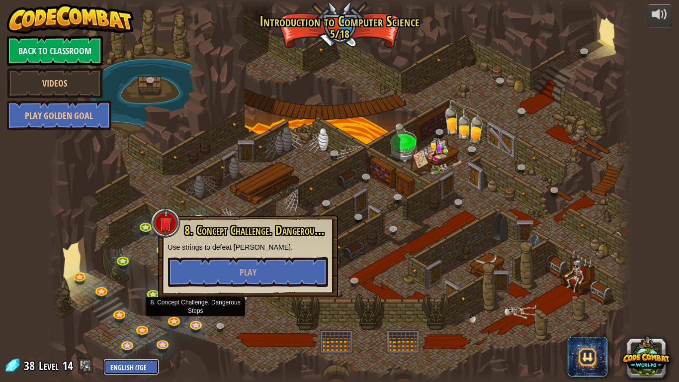
click at [103, 297] on select "English ([GEOGRAPHIC_DATA]) English ([GEOGRAPHIC_DATA]) 简体中文 繁體中文 русский españ…" at bounding box center [131, 366] width 56 height 16
click at [77, 297] on div at bounding box center [340, 191] width 584 height 382
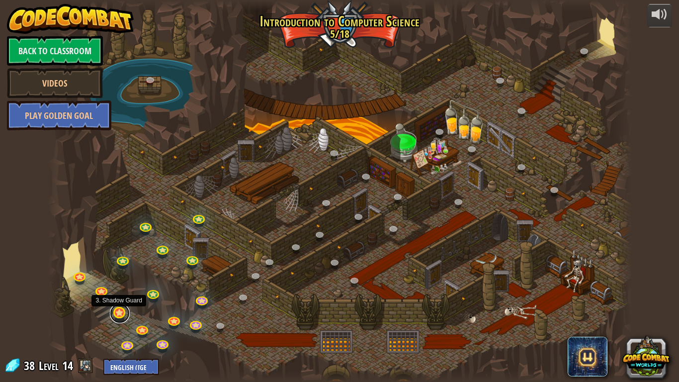
click at [118, 297] on link at bounding box center [120, 313] width 20 height 20
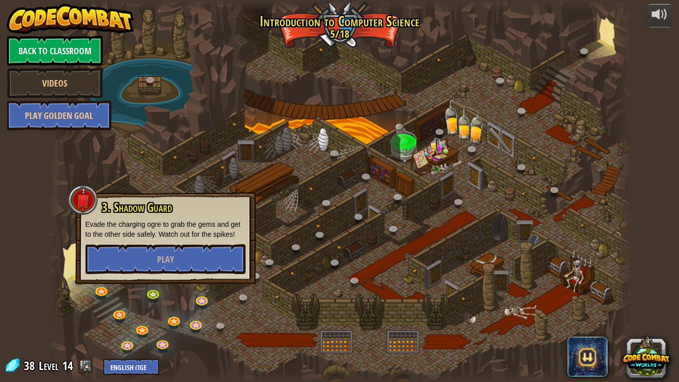
click at [142, 290] on div at bounding box center [340, 191] width 584 height 382
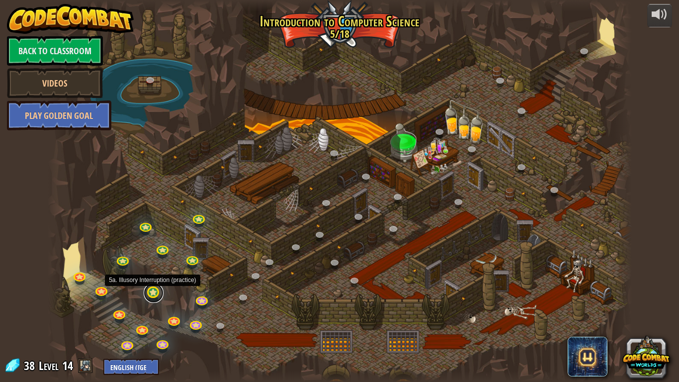
click at [154, 297] on link at bounding box center [154, 293] width 20 height 20
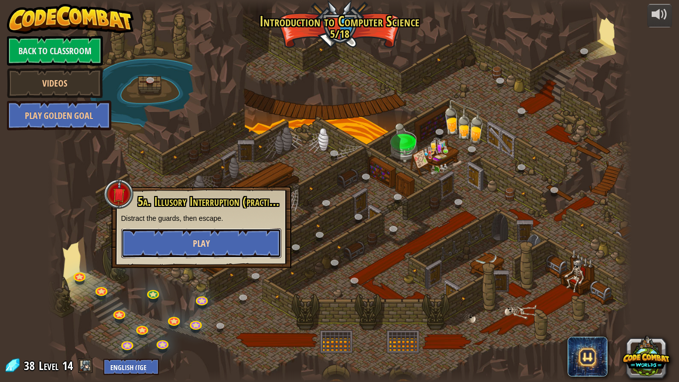
click at [160, 251] on button "Play" at bounding box center [201, 243] width 160 height 30
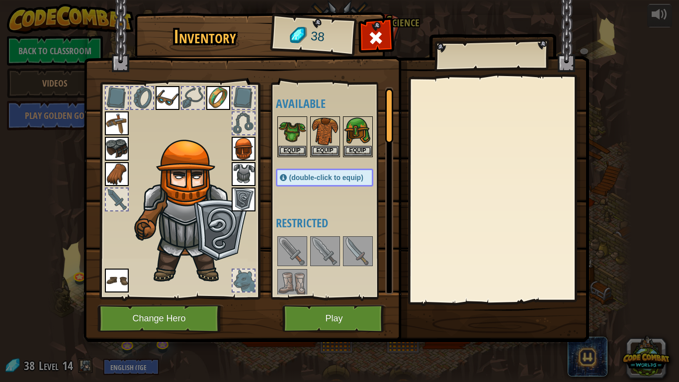
click at [293, 285] on img at bounding box center [292, 284] width 28 height 28
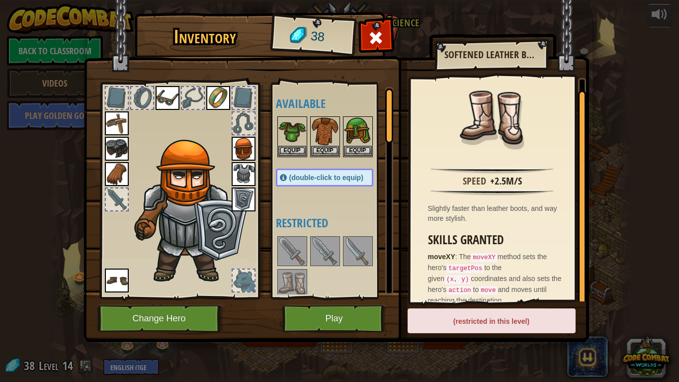
scroll to position [11, 0]
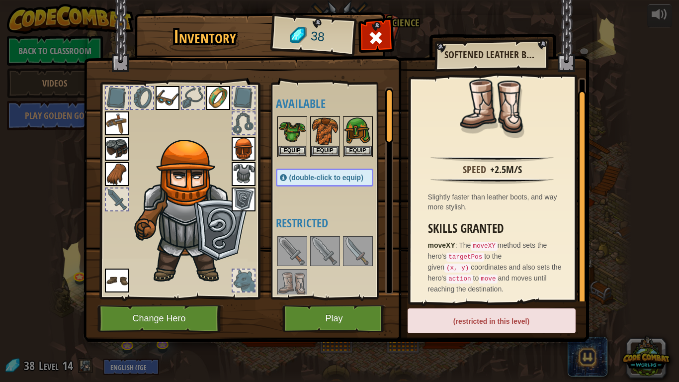
click at [478, 297] on div "(restricted in this level)" at bounding box center [492, 320] width 168 height 25
click at [372, 297] on button "Play" at bounding box center [334, 318] width 104 height 27
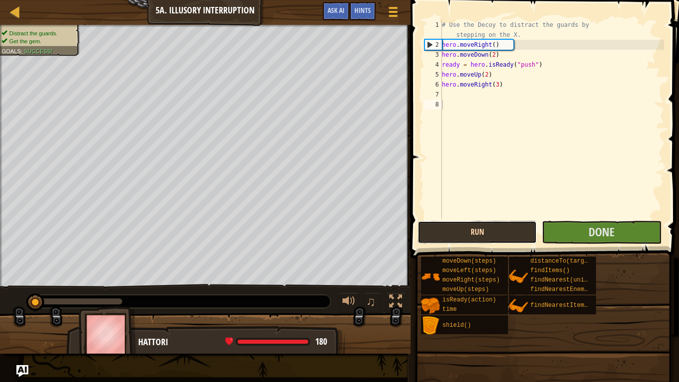
click at [464, 238] on button "Run" at bounding box center [476, 232] width 119 height 23
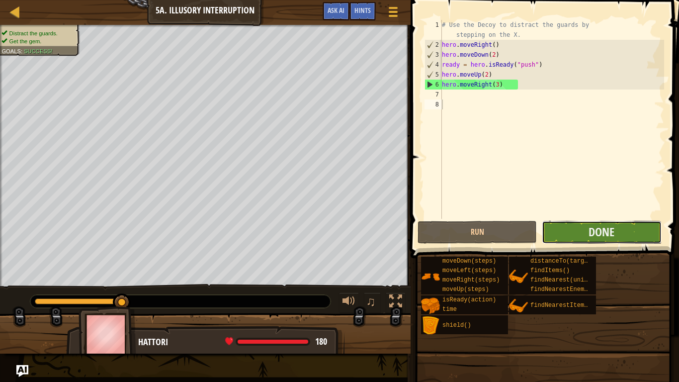
click at [571, 239] on button "Done" at bounding box center [601, 232] width 119 height 23
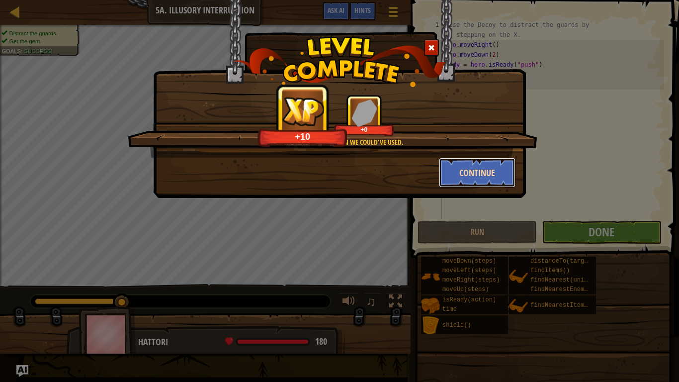
click at [479, 165] on button "Continue" at bounding box center [477, 173] width 77 height 30
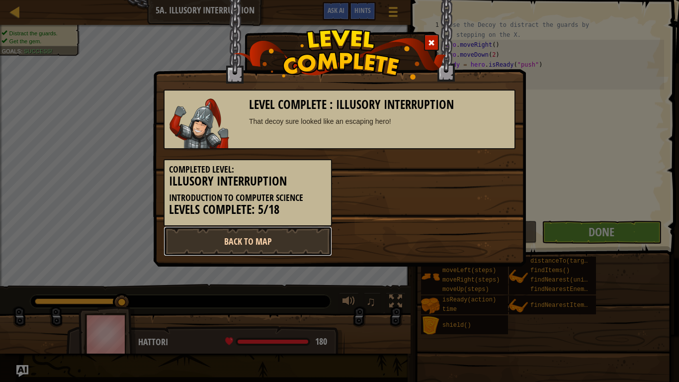
click at [277, 243] on link "Back to Map" at bounding box center [247, 241] width 168 height 30
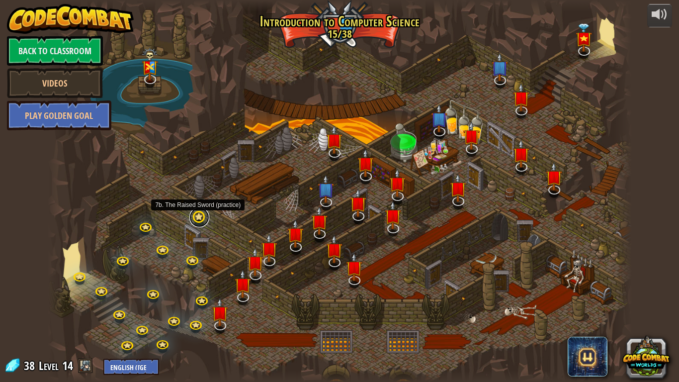
click at [194, 225] on link at bounding box center [199, 217] width 20 height 20
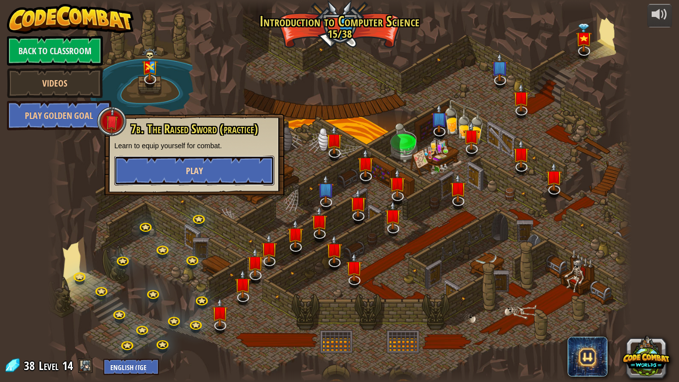
click at [252, 171] on button "Play" at bounding box center [194, 171] width 160 height 30
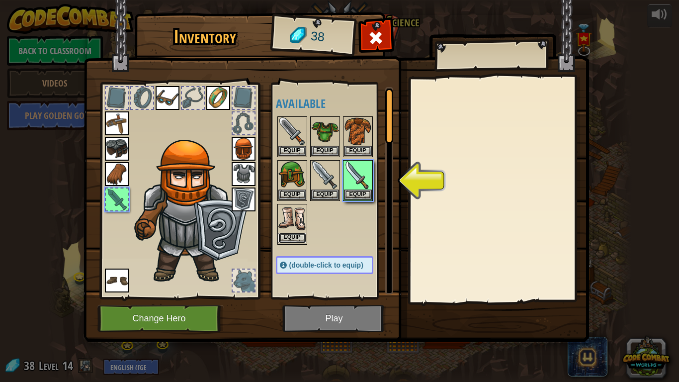
click at [295, 240] on button "Equip" at bounding box center [292, 238] width 28 height 10
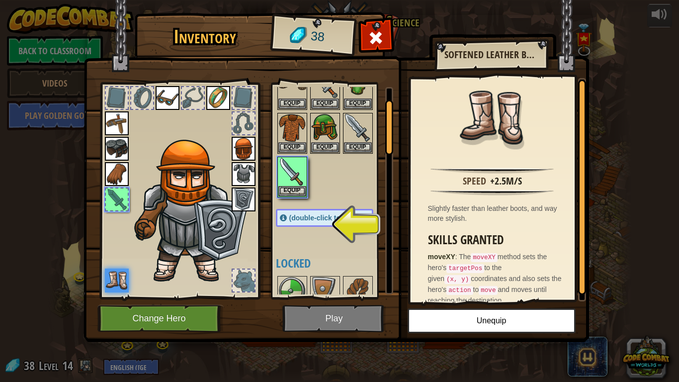
scroll to position [82, 0]
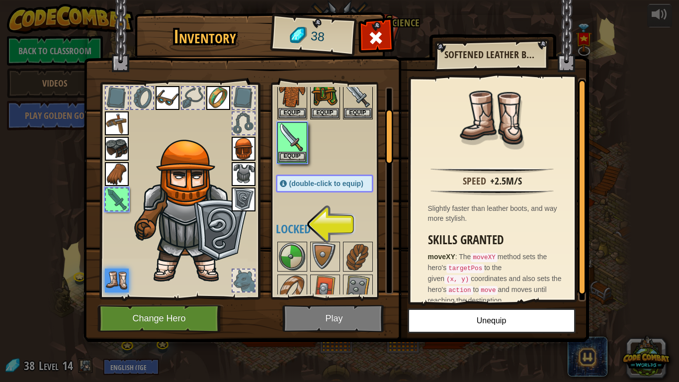
click at [300, 226] on h4 "Locked" at bounding box center [334, 228] width 117 height 13
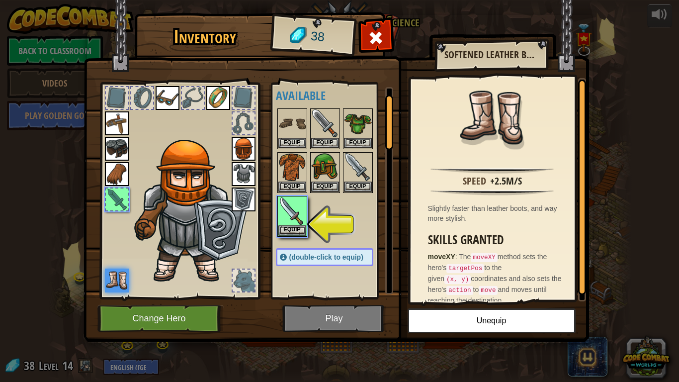
scroll to position [0, 0]
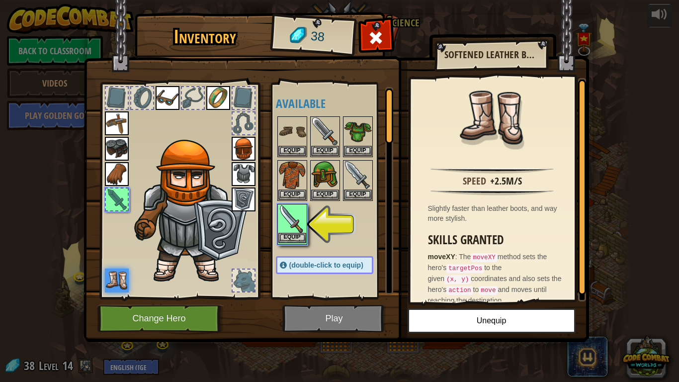
click at [297, 231] on img at bounding box center [292, 219] width 28 height 28
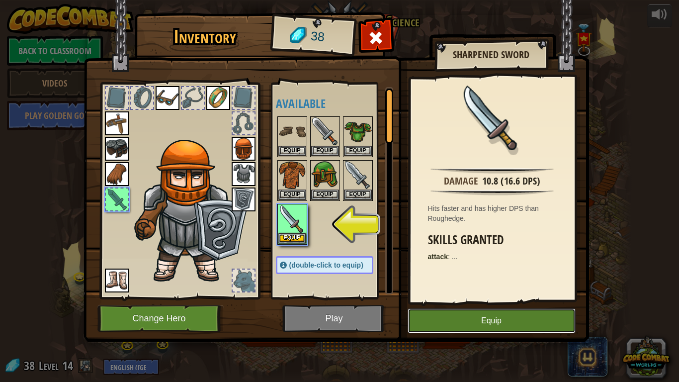
click at [439, 297] on button "Equip" at bounding box center [492, 320] width 168 height 25
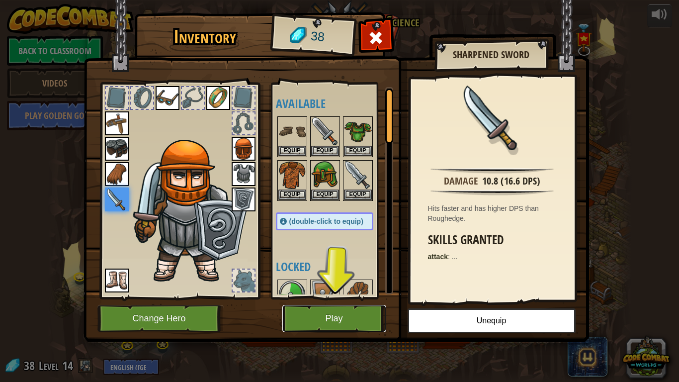
click at [334, 297] on button "Play" at bounding box center [334, 318] width 104 height 27
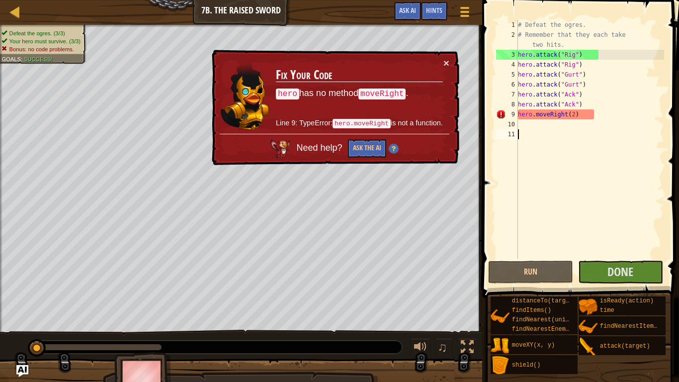
click at [530, 114] on div "# Defeat the ogres. # Remember that they each take two hits. hero . attack ( "R…" at bounding box center [590, 149] width 148 height 258
click at [529, 116] on div "# Defeat the ogres. # Remember that they each take two hits. hero . attack ( "R…" at bounding box center [590, 149] width 148 height 258
click at [526, 113] on div "# Defeat the ogres. # Remember that they each take two hits. hero . attack ( "R…" at bounding box center [590, 149] width 148 height 258
click at [527, 115] on div "# Defeat the ogres. # Remember that they each take two hits. hero . attack ( "R…" at bounding box center [590, 149] width 148 height 258
click at [528, 115] on div "# Defeat the ogres. # Remember that they each take two hits. hero . attack ( "R…" at bounding box center [590, 149] width 148 height 258
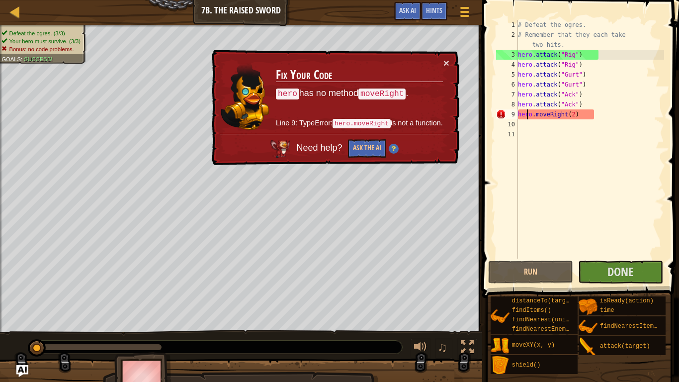
click at [528, 115] on div "# Defeat the ogres. # Remember that they each take two hits. hero . attack ( "R…" at bounding box center [590, 149] width 148 height 258
click at [529, 117] on div "# Defeat the ogres. # Remember that they each take two hits. hero . attack ( "R…" at bounding box center [590, 149] width 148 height 258
click at [529, 116] on div "# Defeat the ogres. # Remember that they each take two hits. hero . attack ( "R…" at bounding box center [590, 149] width 148 height 258
click at [530, 115] on div "# Defeat the ogres. # Remember that they each take two hits. hero . attack ( "R…" at bounding box center [590, 149] width 148 height 258
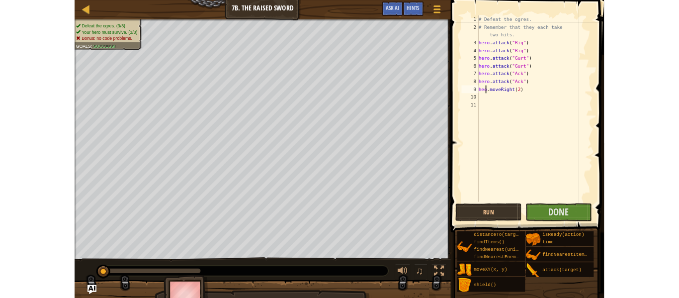
scroll to position [4, 0]
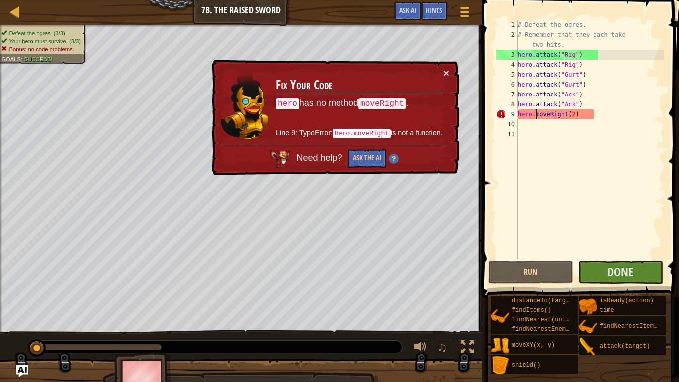
click at [538, 112] on div "# Defeat the ogres. # Remember that they each take two hits. hero . attack ( "R…" at bounding box center [590, 149] width 148 height 258
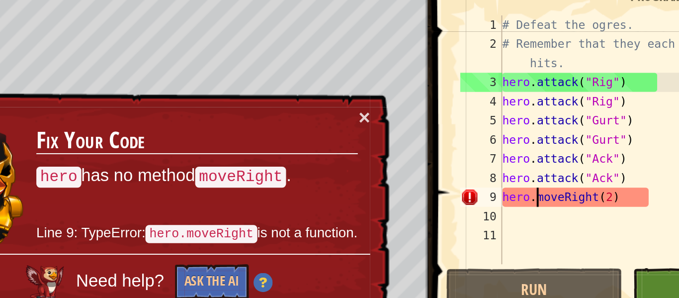
click at [516, 140] on div "# Defeat the ogres. # Remember that they each take two hits. hero . attack ( "R…" at bounding box center [582, 119] width 163 height 149
click at [516, 141] on div "# Defeat the ogres. # Remember that they each take two hits. hero . attack ( "R…" at bounding box center [582, 119] width 163 height 149
click at [513, 140] on div "# Defeat the ogres. # Remember that they each take two hits. hero . attack ( "R…" at bounding box center [582, 119] width 163 height 149
click at [514, 140] on div "# Defeat the ogres. # Remember that they each take two hits. hero . attack ( "R…" at bounding box center [582, 119] width 163 height 149
click at [515, 140] on div "# Defeat the ogres. # Remember that they each take two hits. hero . attack ( "R…" at bounding box center [582, 119] width 163 height 149
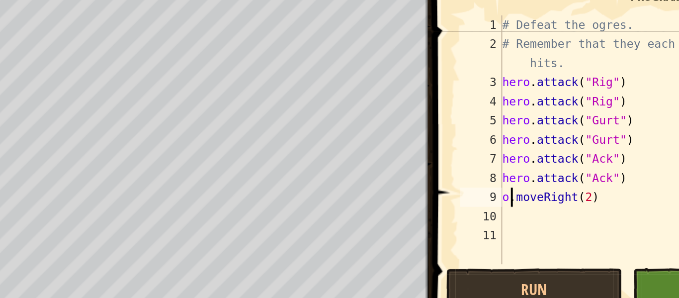
click at [505, 139] on div "# Defeat the ogres. # Remember that they each take two hits. hero . attack ( "R…" at bounding box center [582, 119] width 163 height 149
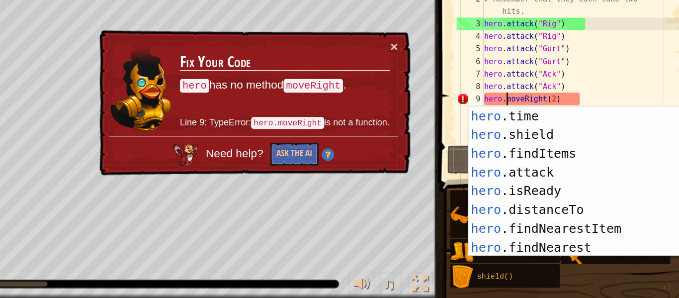
scroll to position [0, 0]
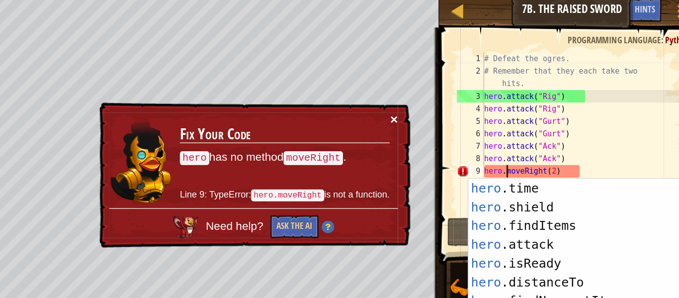
type textarea "hero.moveRight(2)"
click at [431, 100] on button "×" at bounding box center [431, 97] width 6 height 10
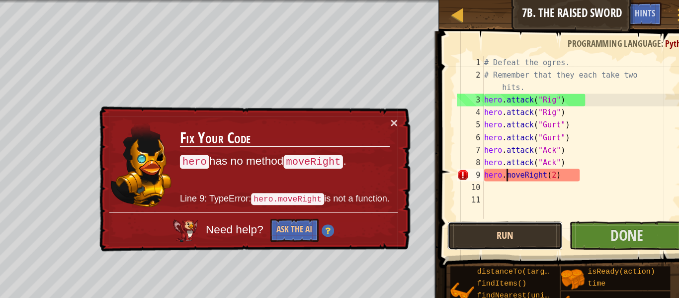
click at [513, 188] on button "Run" at bounding box center [520, 187] width 92 height 23
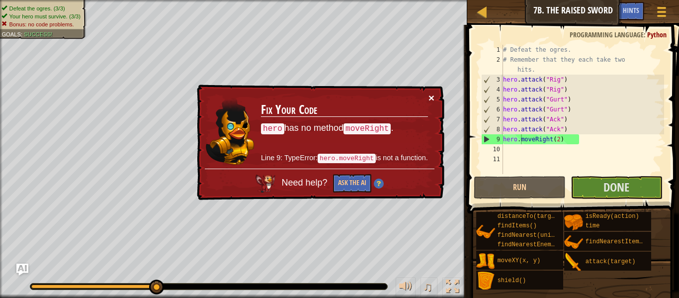
click at [430, 101] on button "×" at bounding box center [431, 98] width 6 height 10
